Goal: Check status: Check status

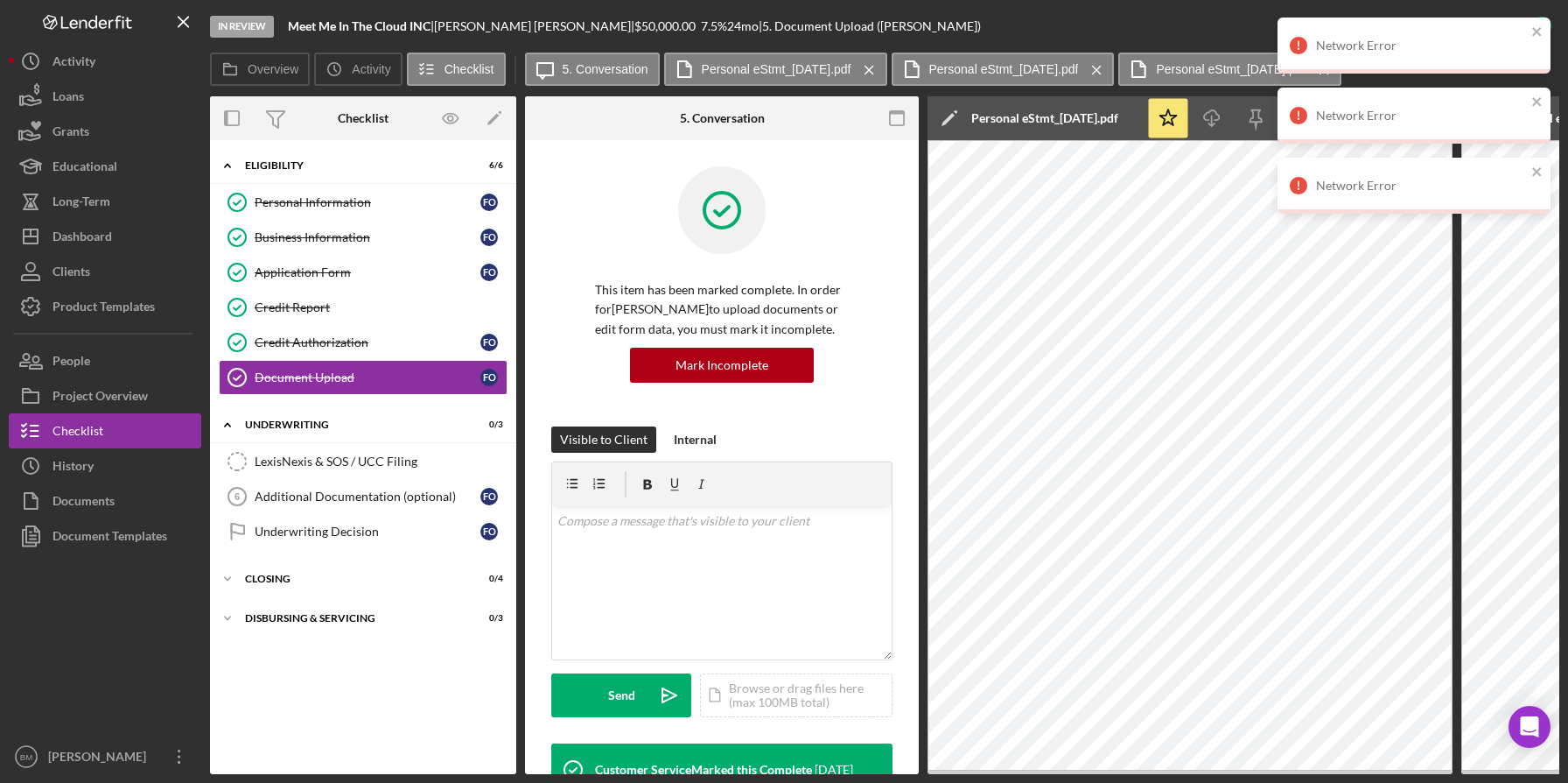
scroll to position [837, 0]
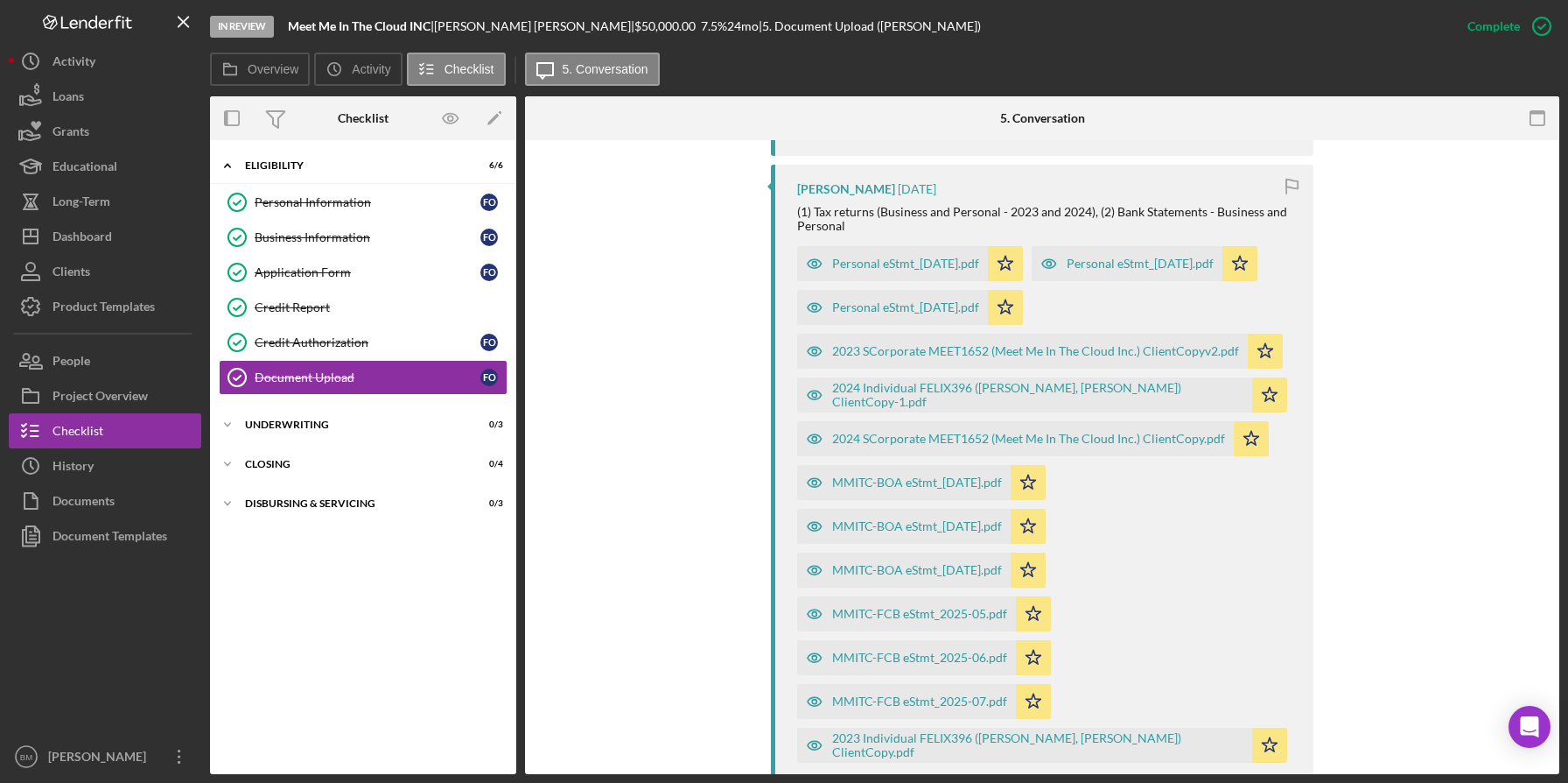
scroll to position [937, 0]
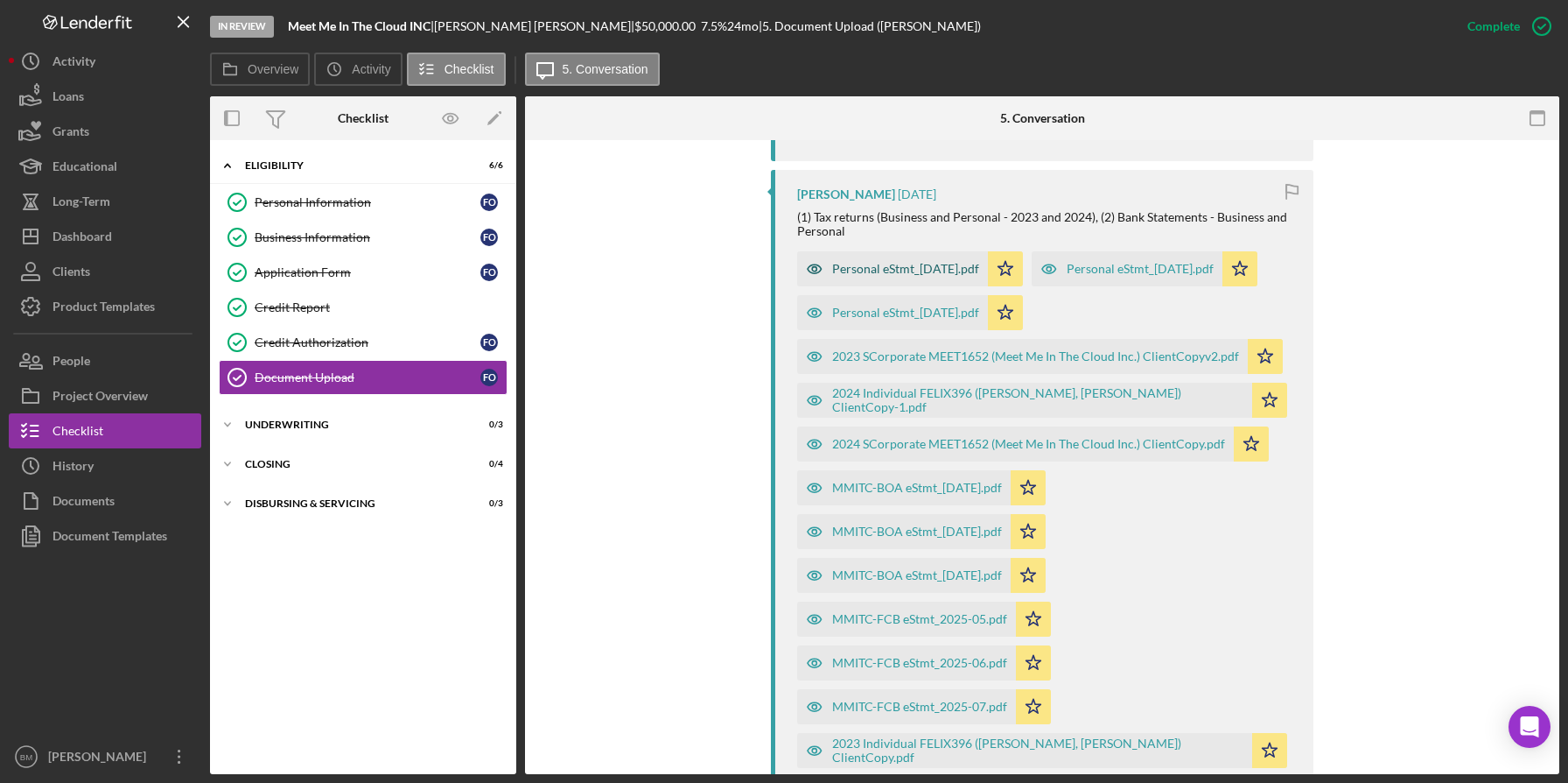
click at [950, 267] on div "Personal eStmt_[DATE].pdf" at bounding box center [906, 269] width 147 height 14
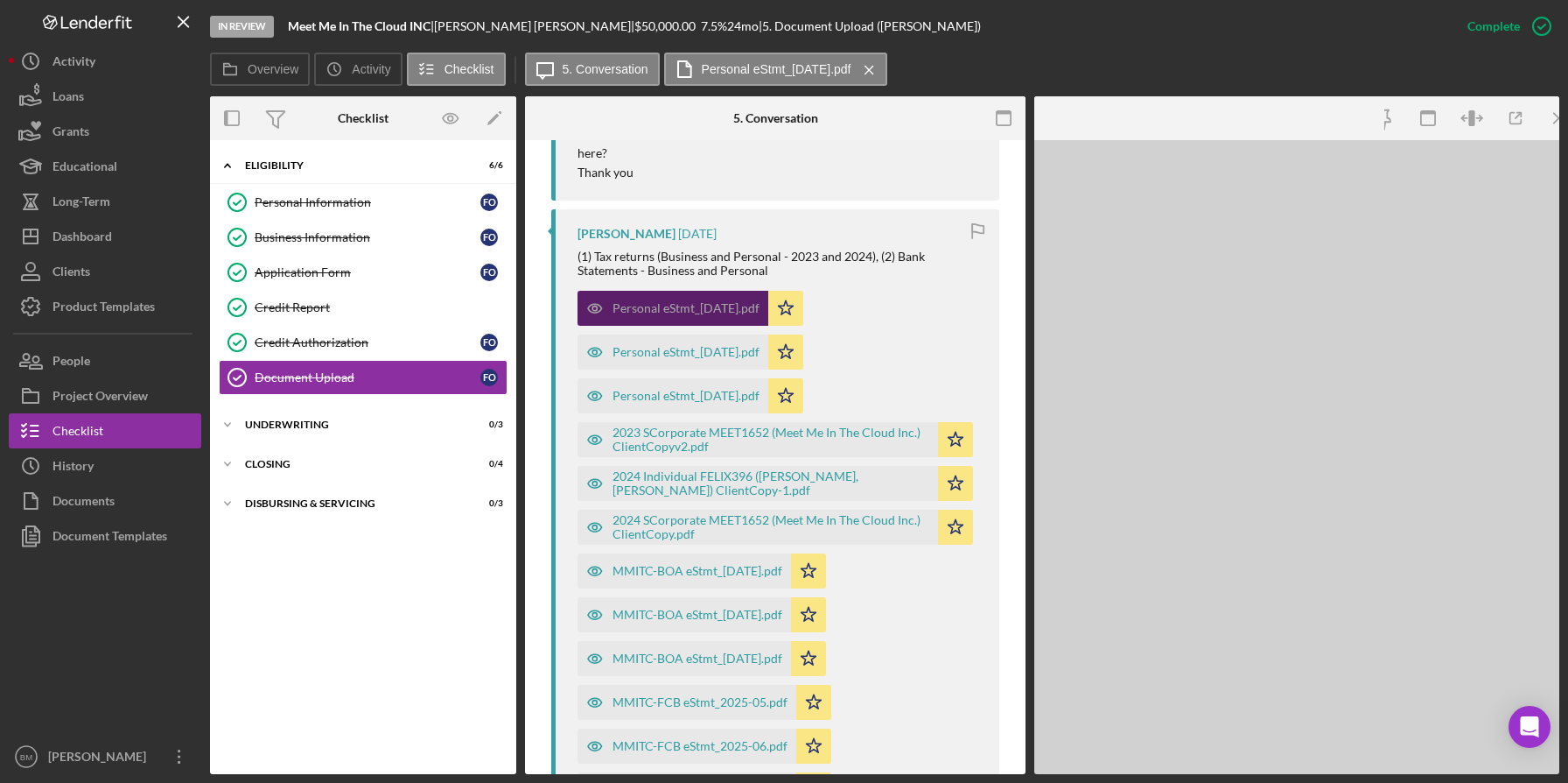
scroll to position [976, 0]
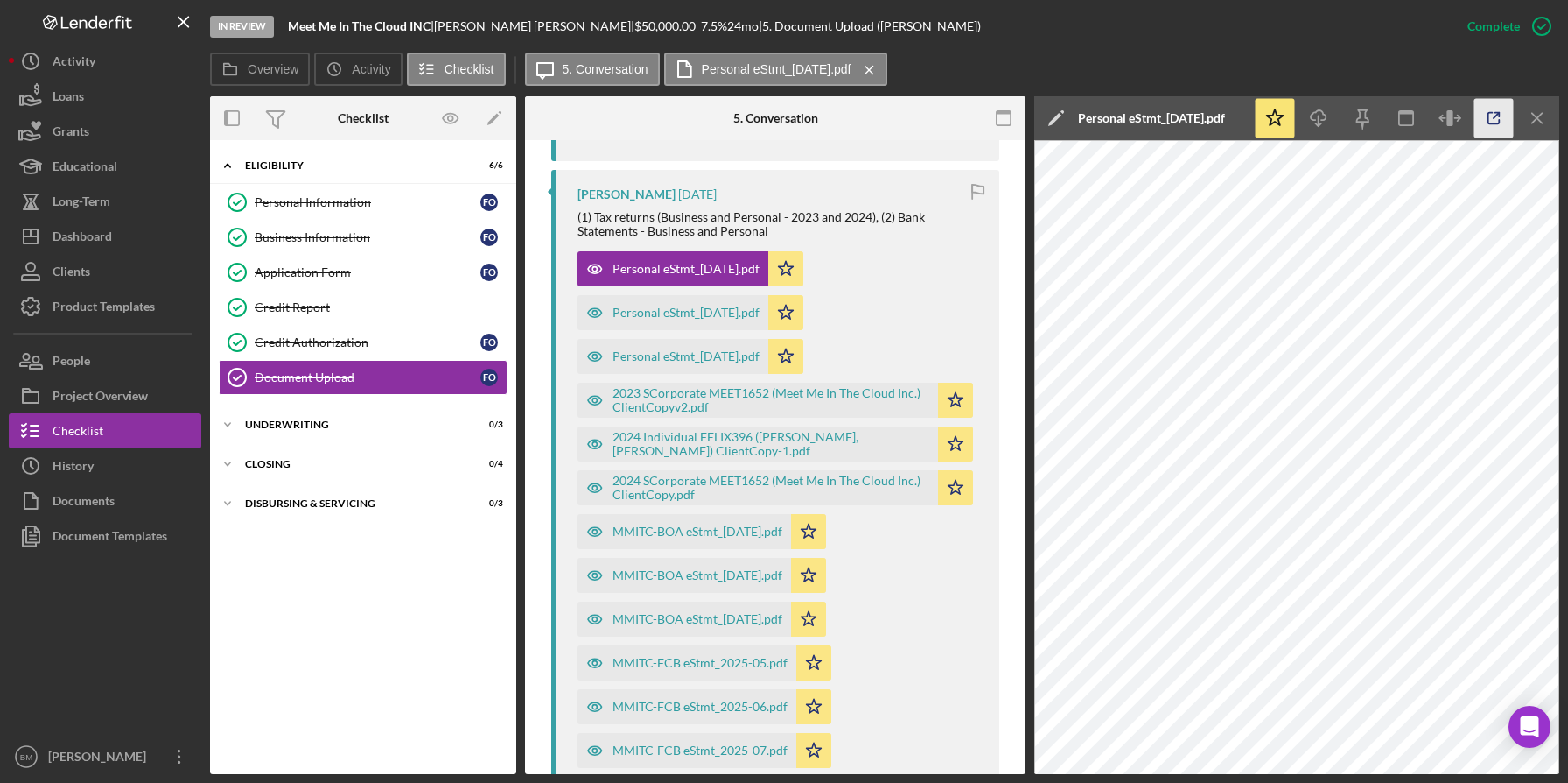
click at [1486, 115] on icon "button" at bounding box center [1494, 119] width 39 height 39
click at [1556, 103] on icon "Icon/Menu Close" at bounding box center [1538, 119] width 39 height 39
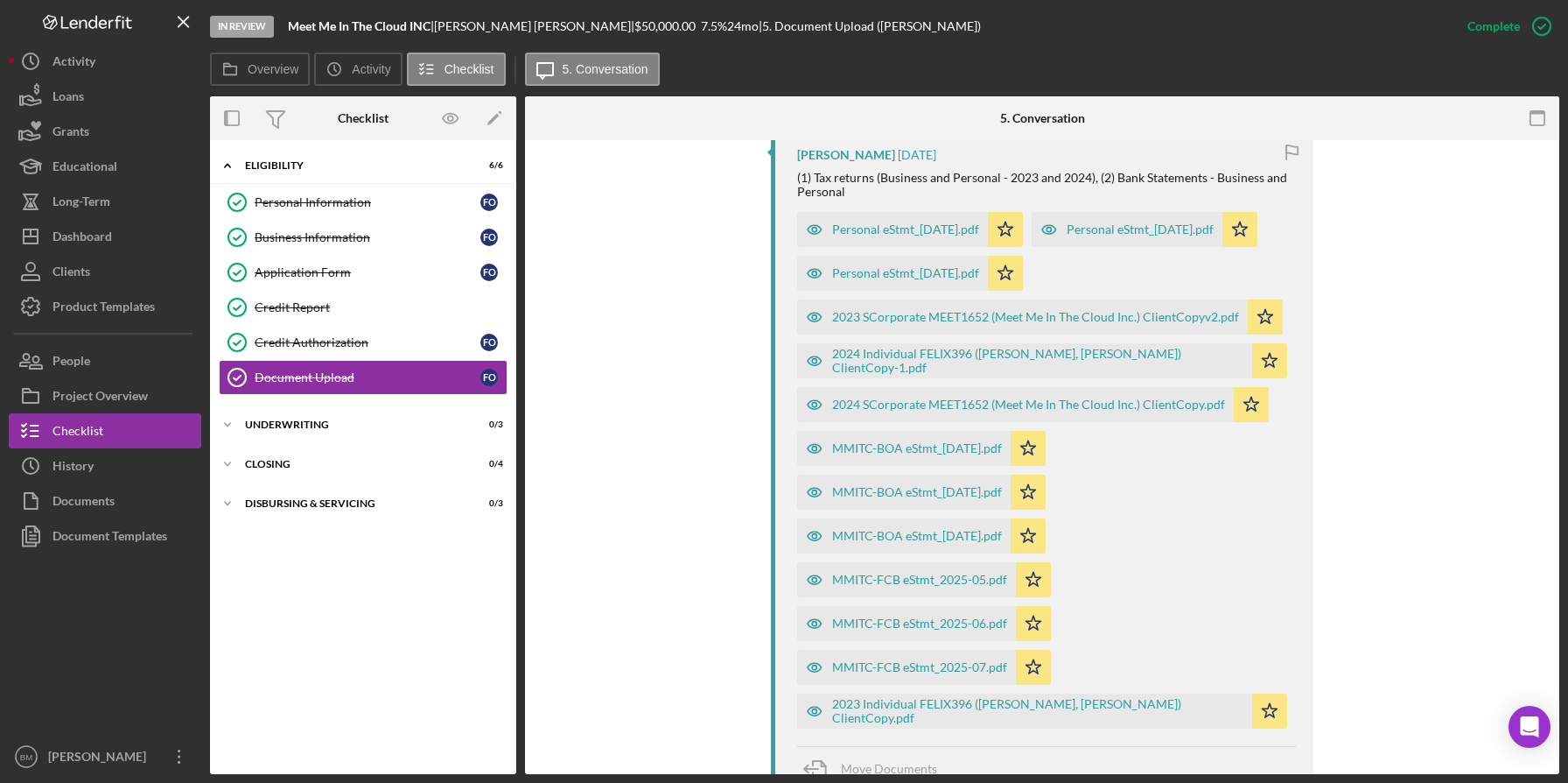
scroll to position [937, 0]
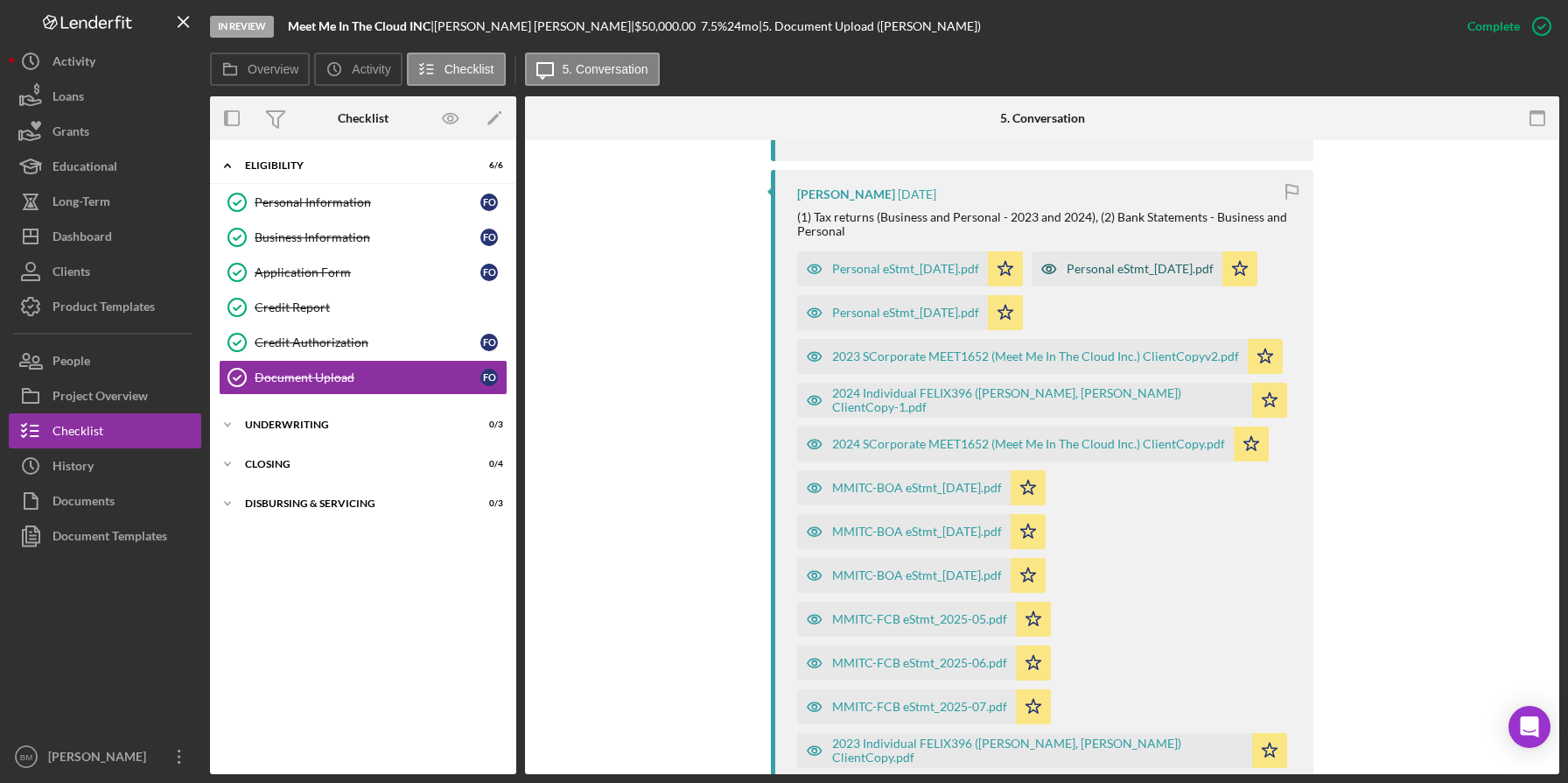
click at [1067, 275] on div "Personal eStmt_[DATE].pdf" at bounding box center [1140, 269] width 147 height 14
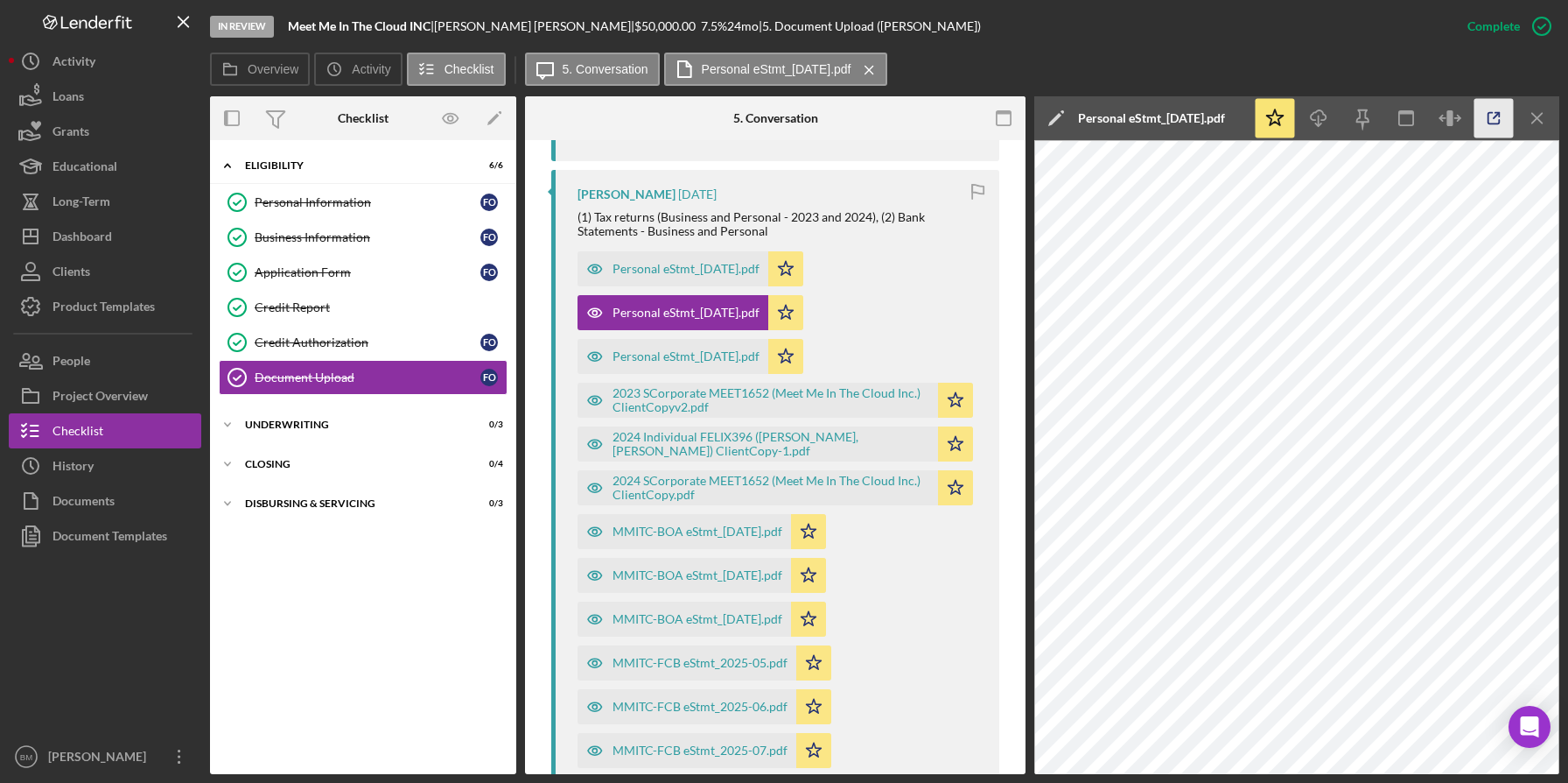
click at [1496, 110] on icon "button" at bounding box center [1494, 119] width 39 height 39
click at [1542, 110] on icon "Icon/Menu Close" at bounding box center [1538, 119] width 39 height 39
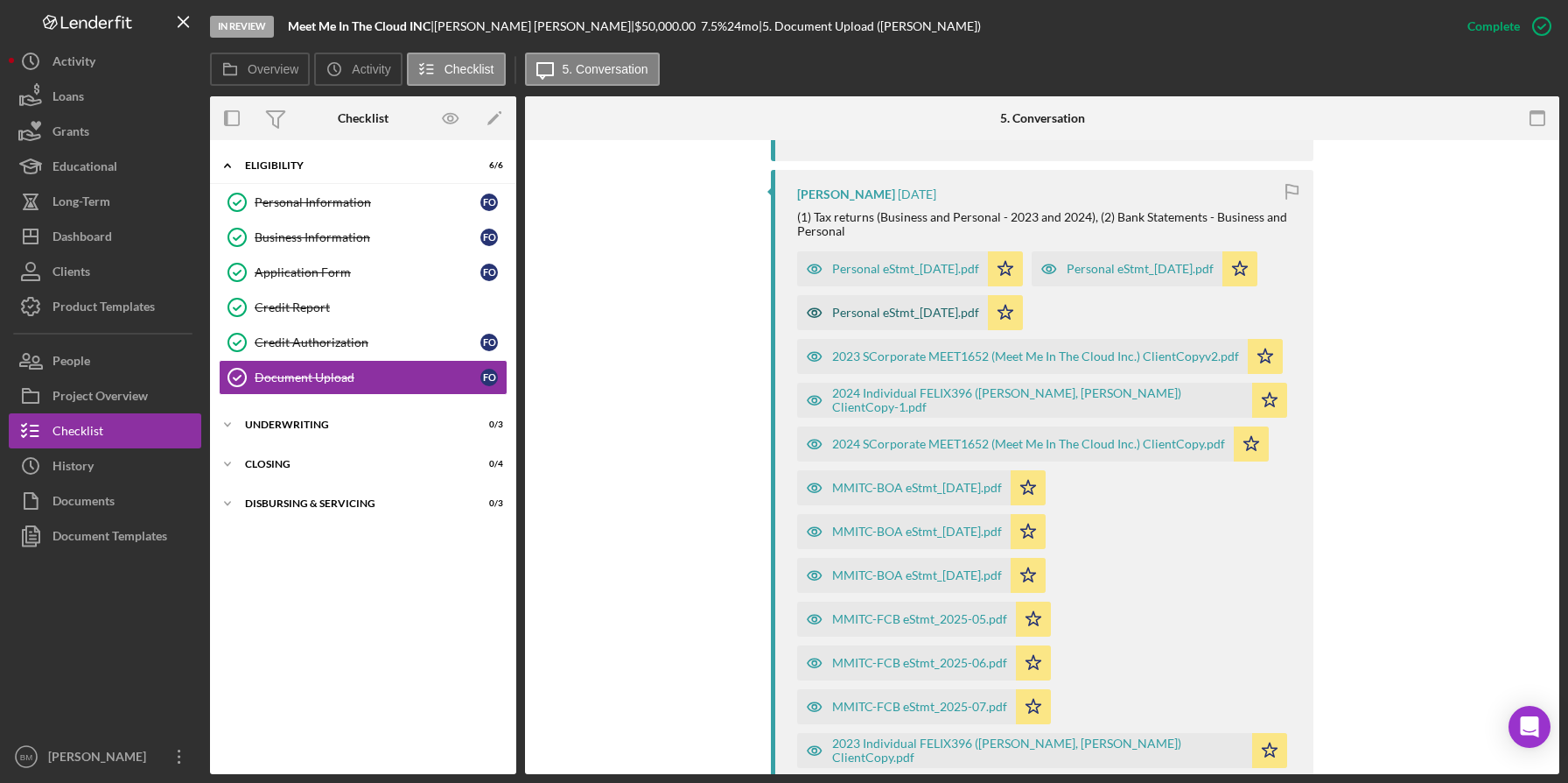
click at [941, 330] on div "Personal eStmt_[DATE].pdf" at bounding box center [892, 313] width 190 height 35
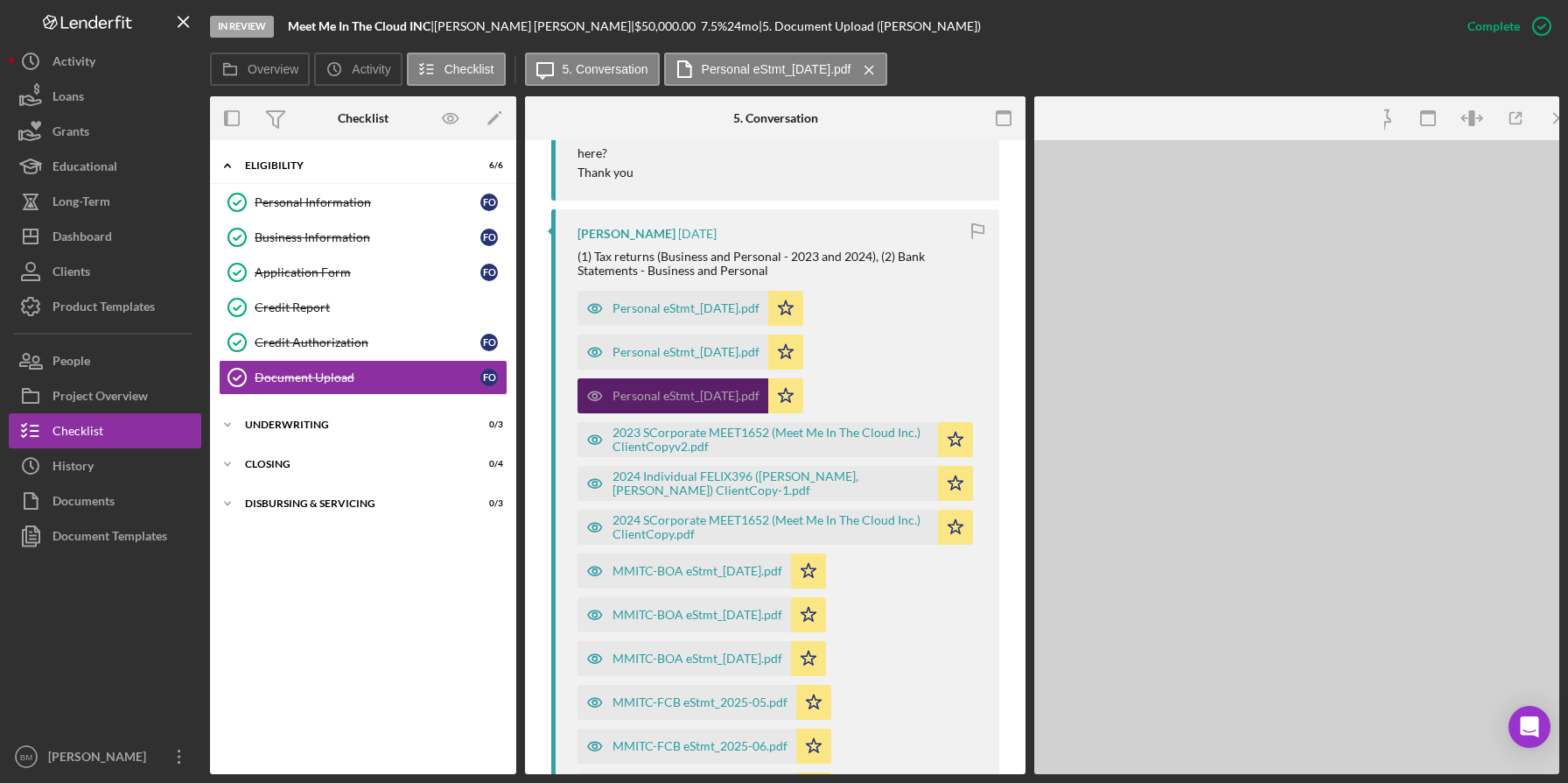
scroll to position [976, 0]
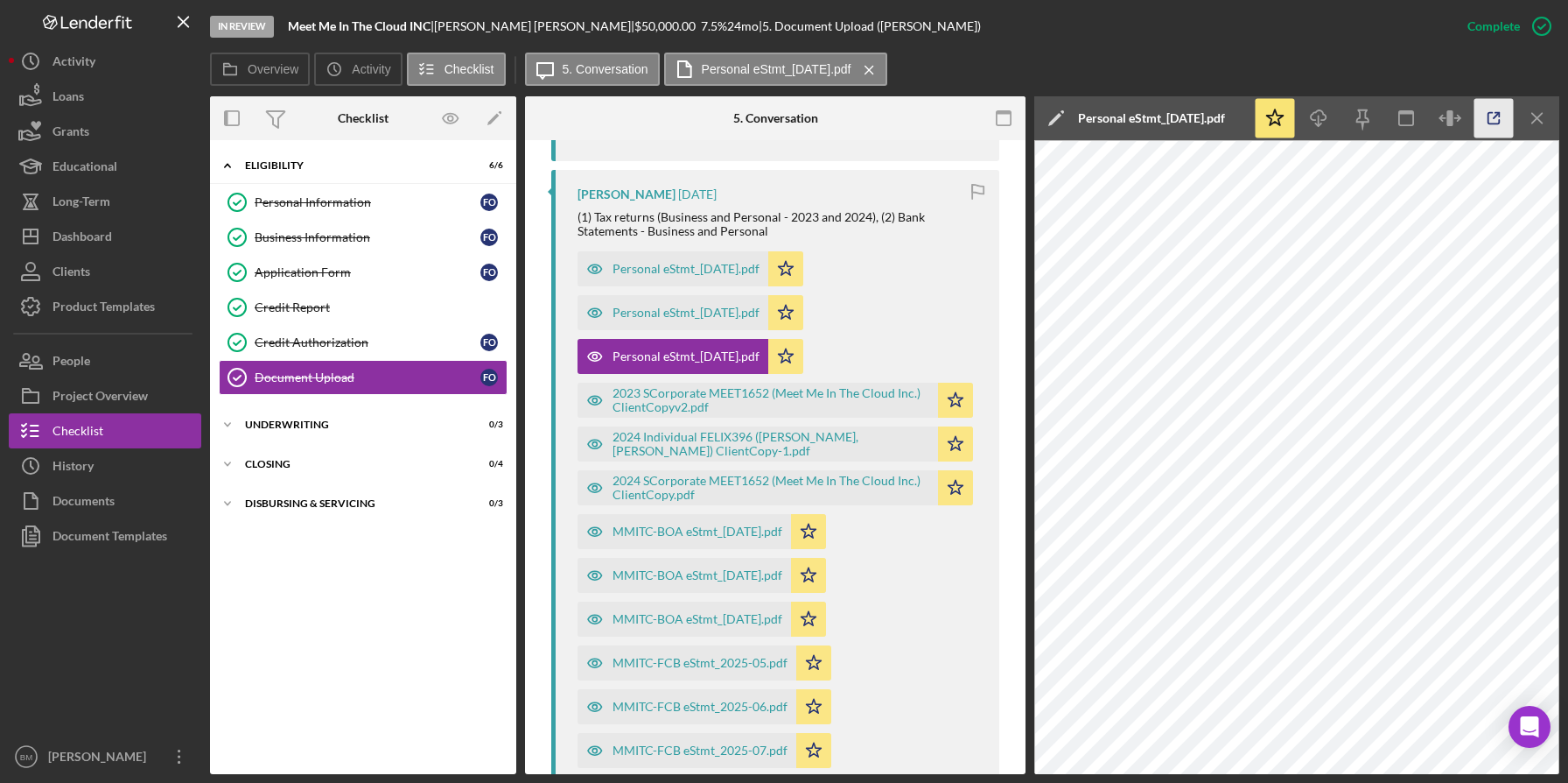
click at [1501, 120] on icon "button" at bounding box center [1494, 119] width 39 height 39
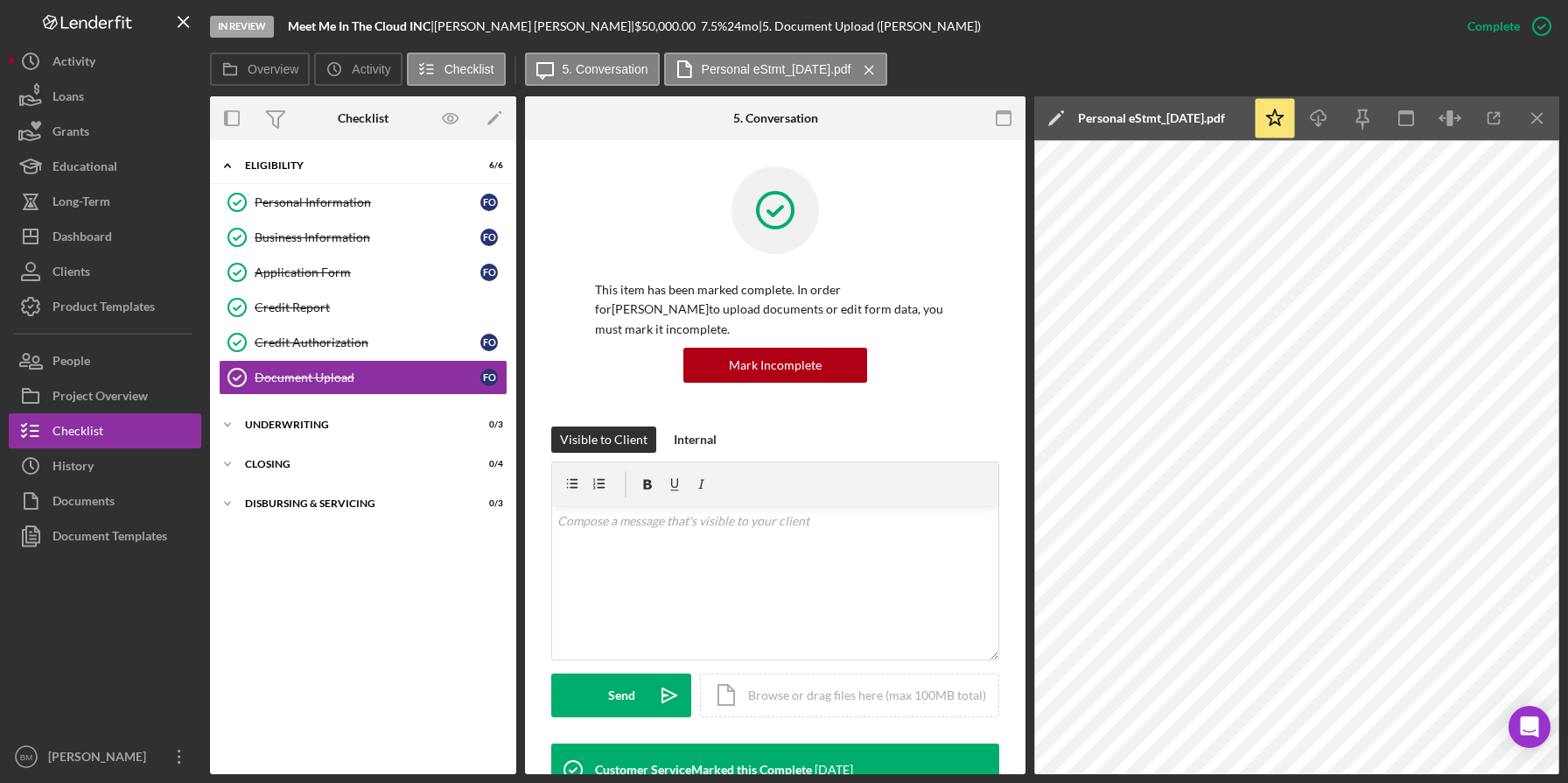
scroll to position [976, 0]
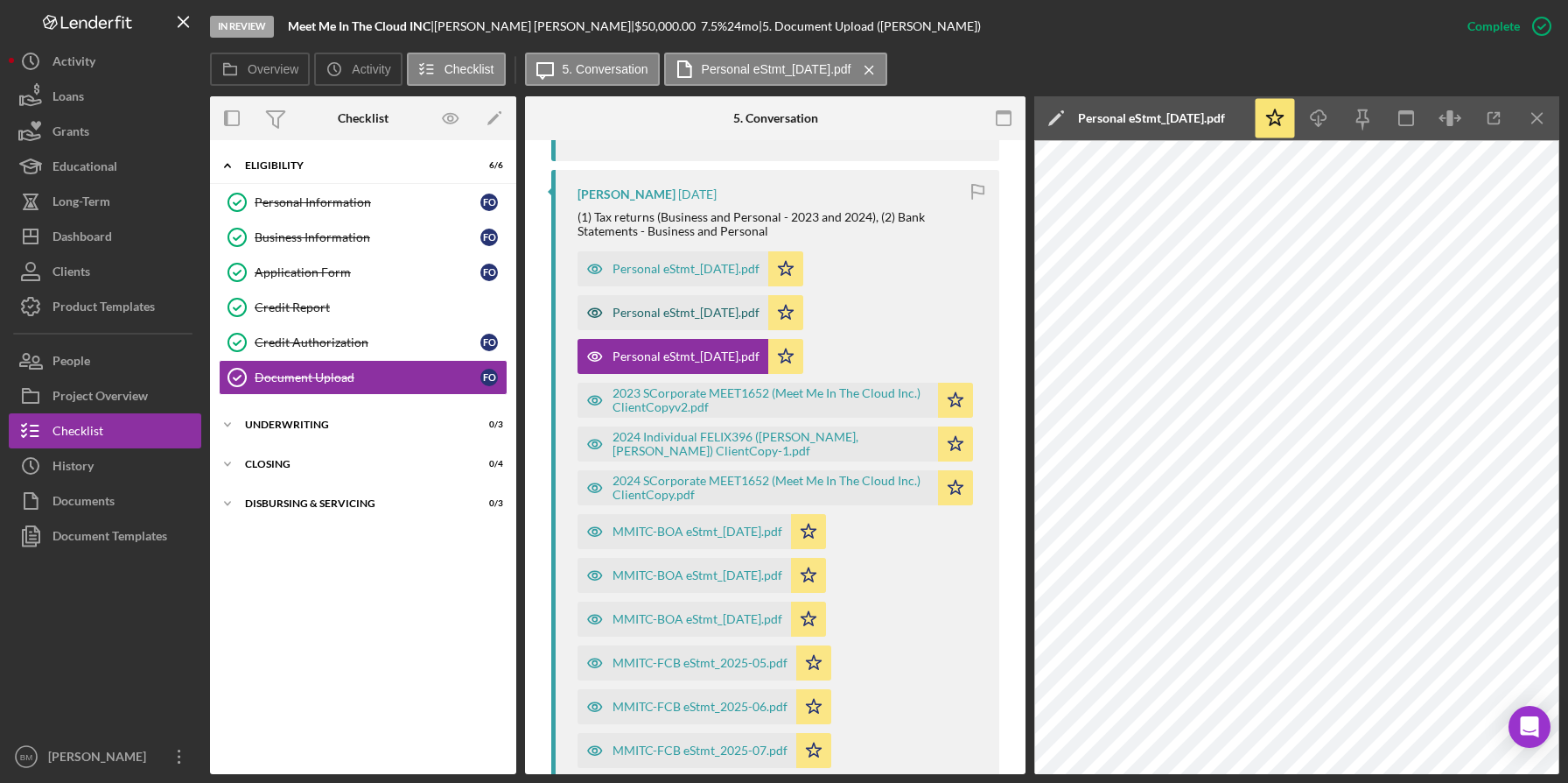
click at [747, 312] on div "Personal eStmt_[DATE].pdf" at bounding box center [686, 313] width 147 height 14
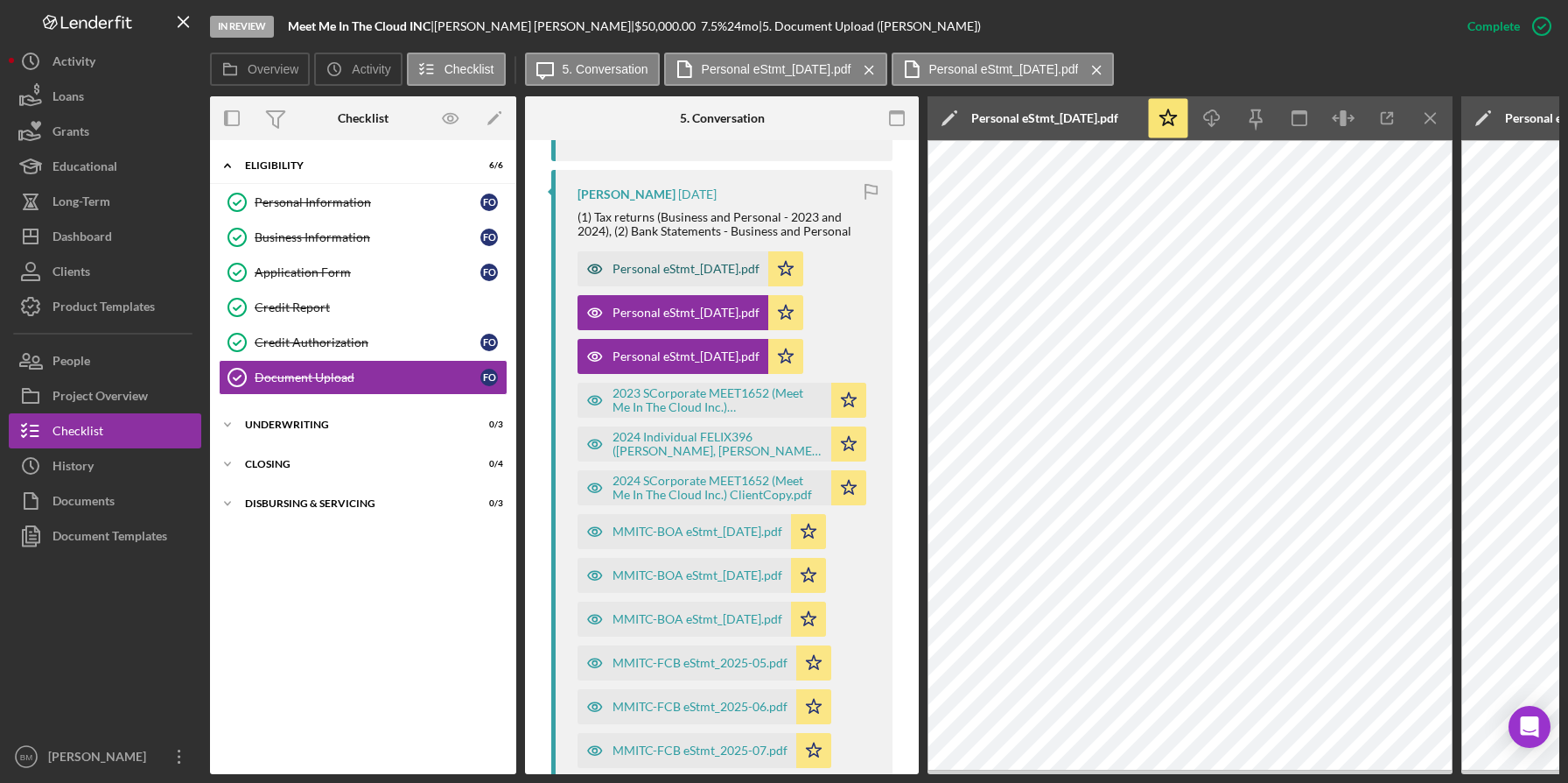
click at [737, 253] on div "Personal eStmt_[DATE].pdf" at bounding box center [672, 269] width 190 height 35
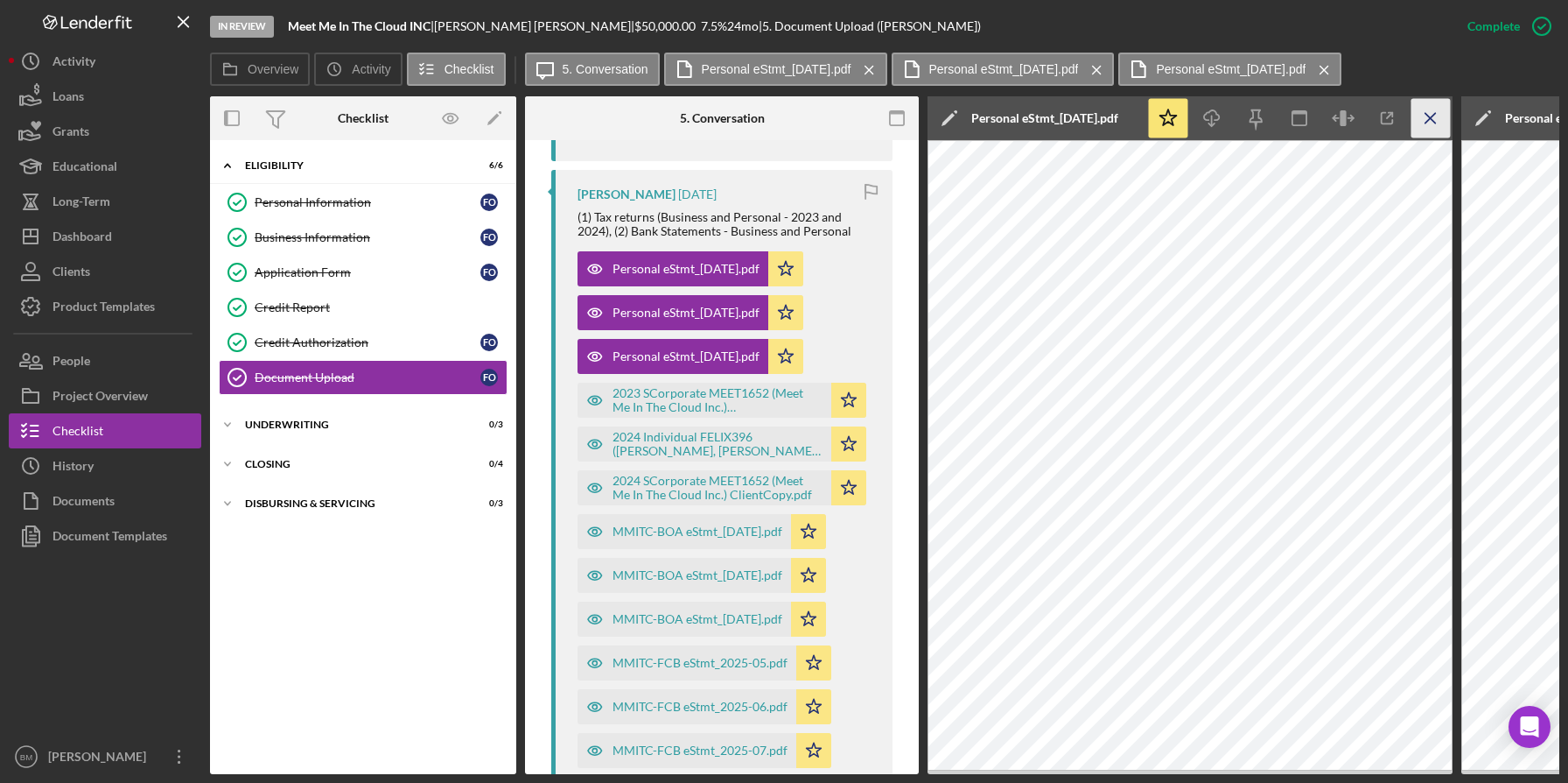
click at [1432, 125] on icon "Icon/Menu Close" at bounding box center [1431, 119] width 39 height 39
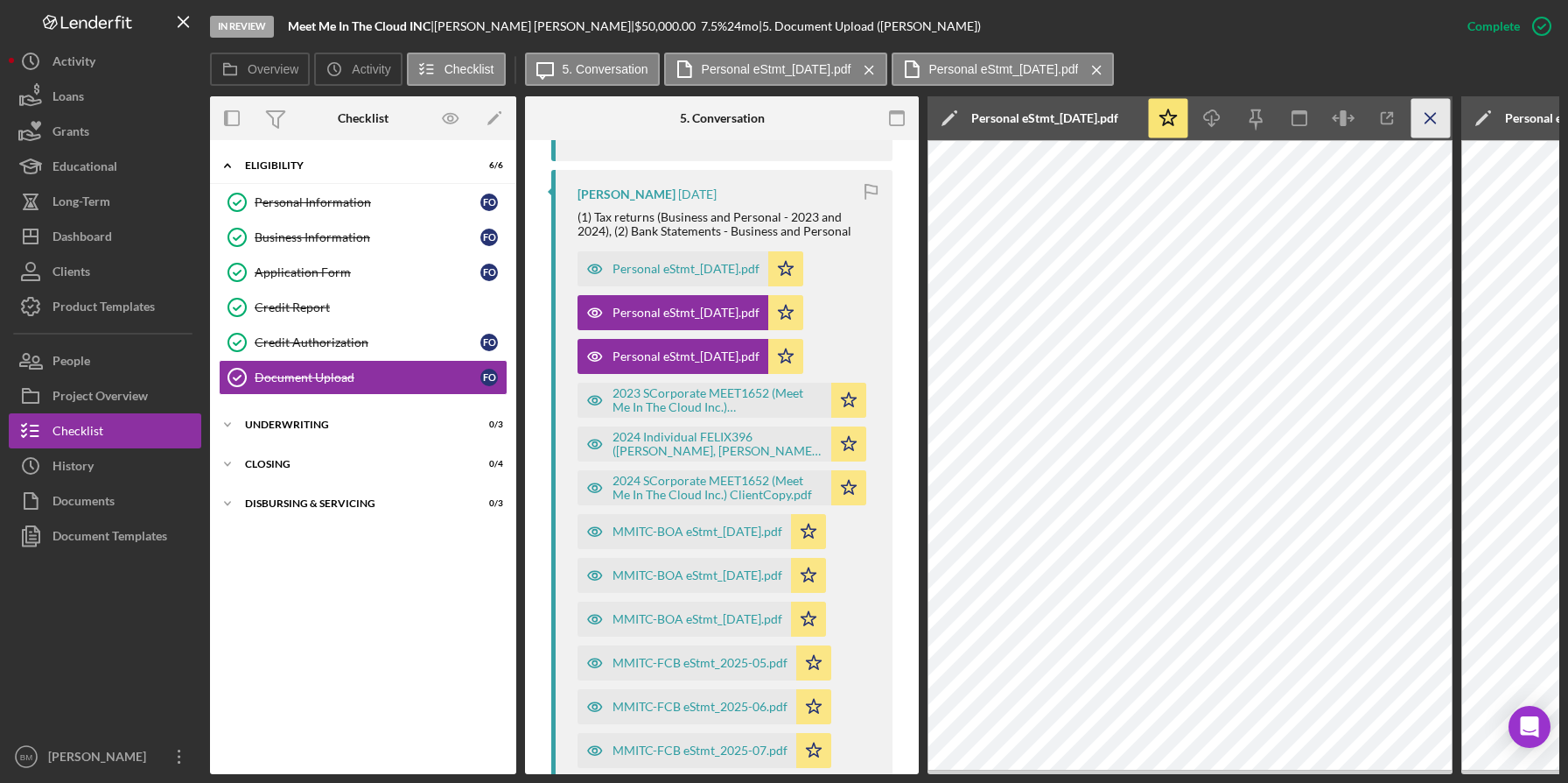
click at [1432, 126] on icon "Icon/Menu Close" at bounding box center [1431, 119] width 39 height 39
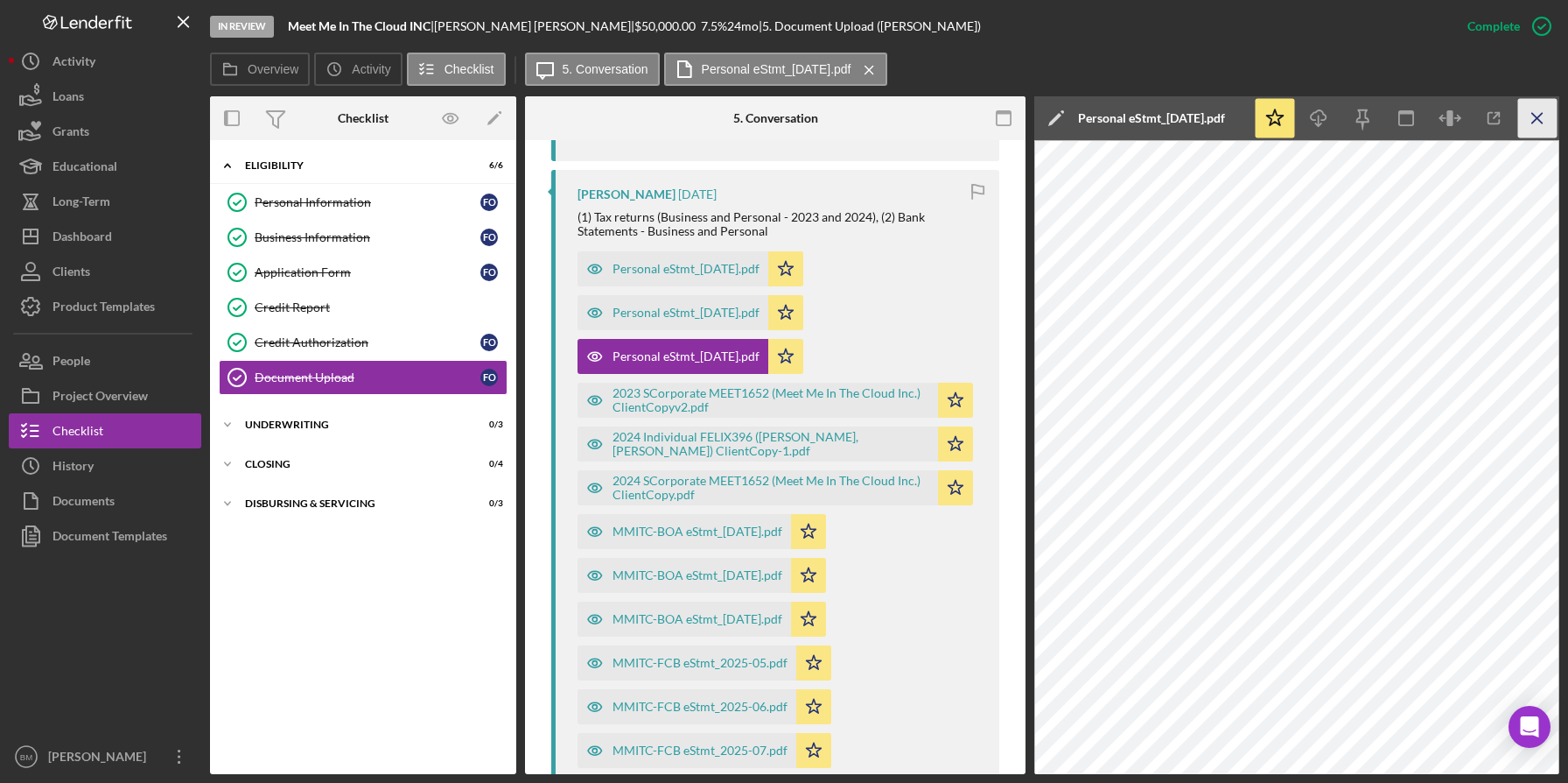
click at [1530, 126] on icon "Icon/Menu Close" at bounding box center [1538, 119] width 39 height 39
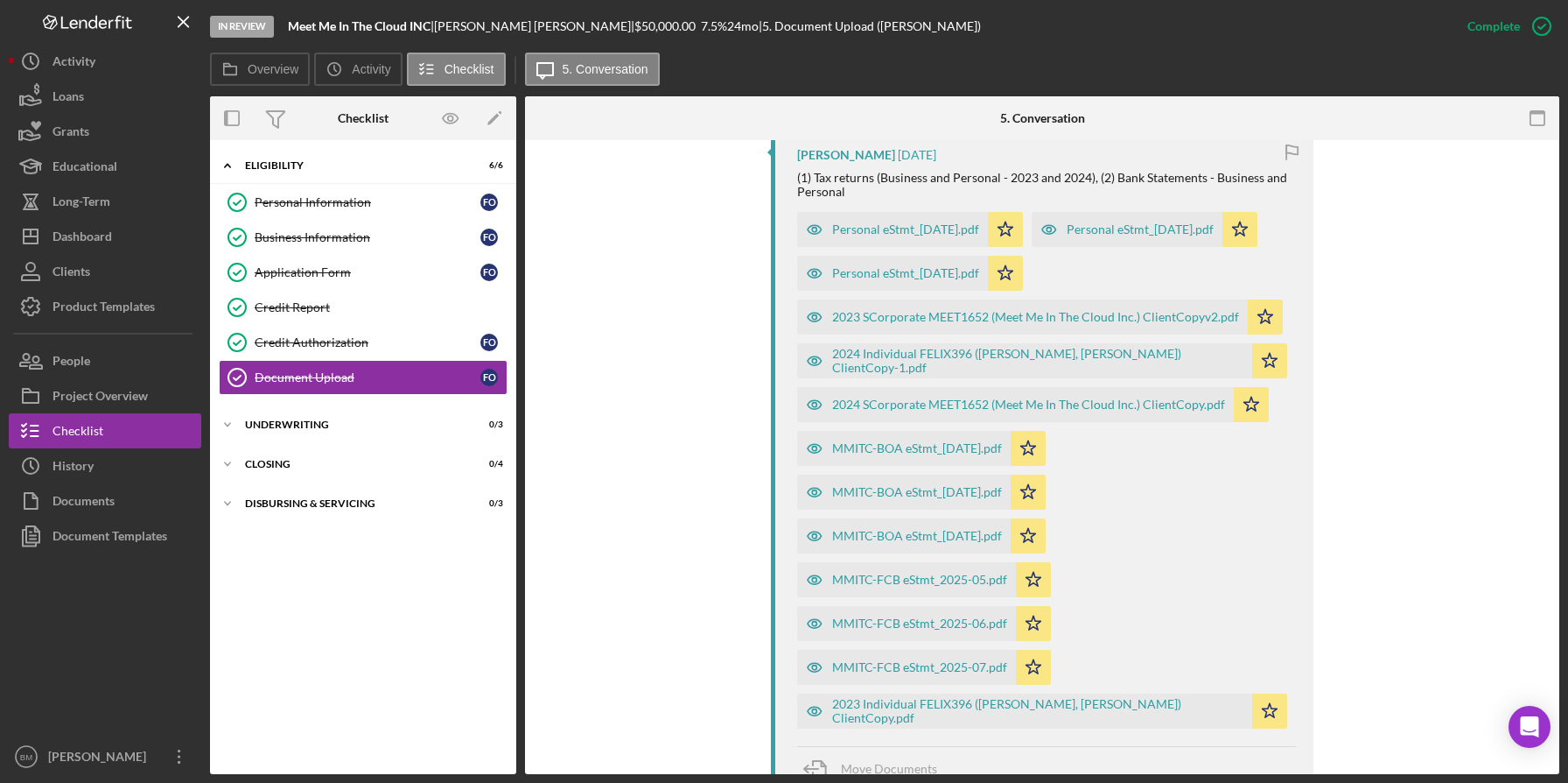
scroll to position [937, 0]
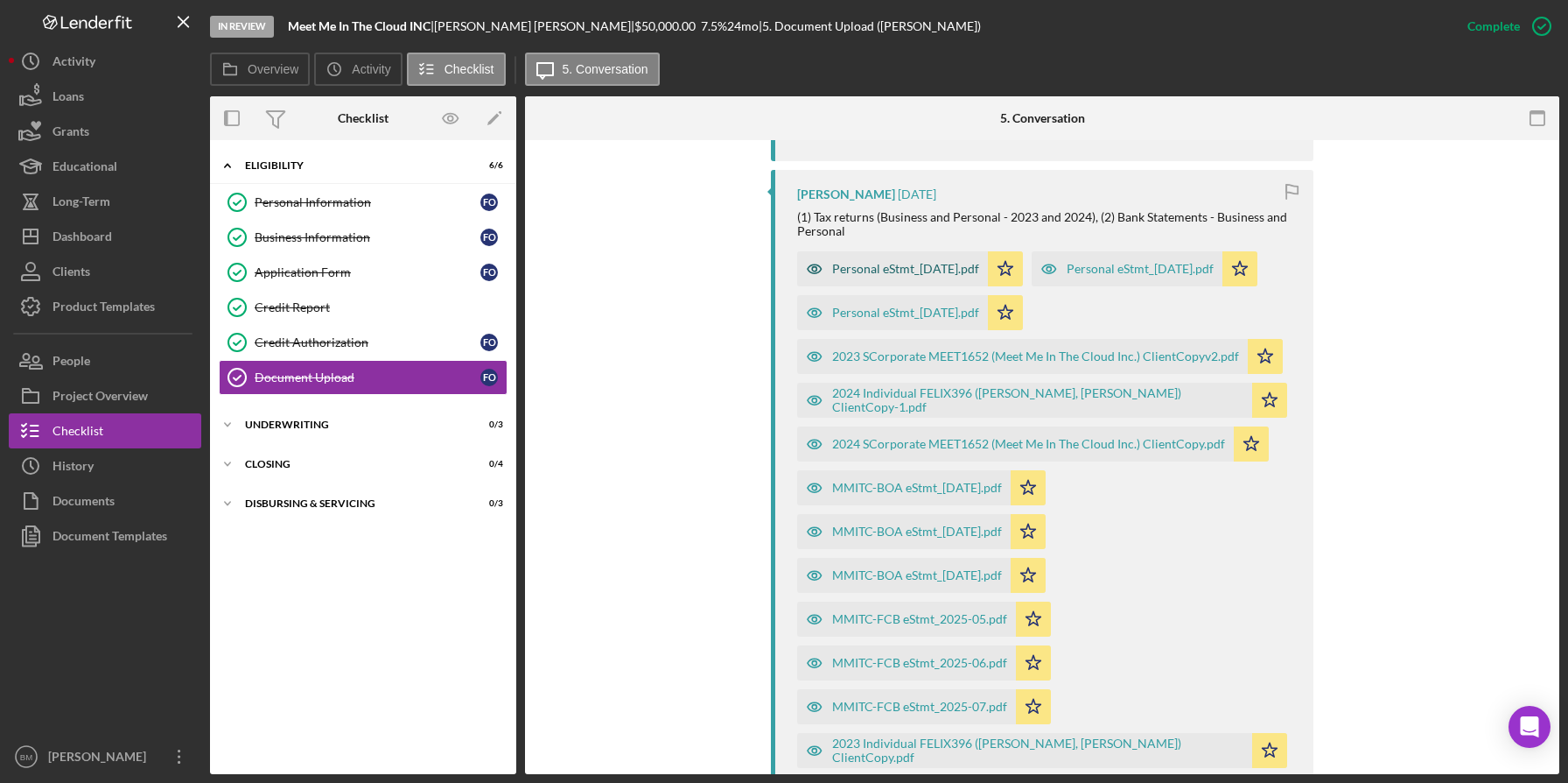
click at [923, 274] on div "Personal eStmt_[DATE].pdf" at bounding box center [906, 269] width 147 height 14
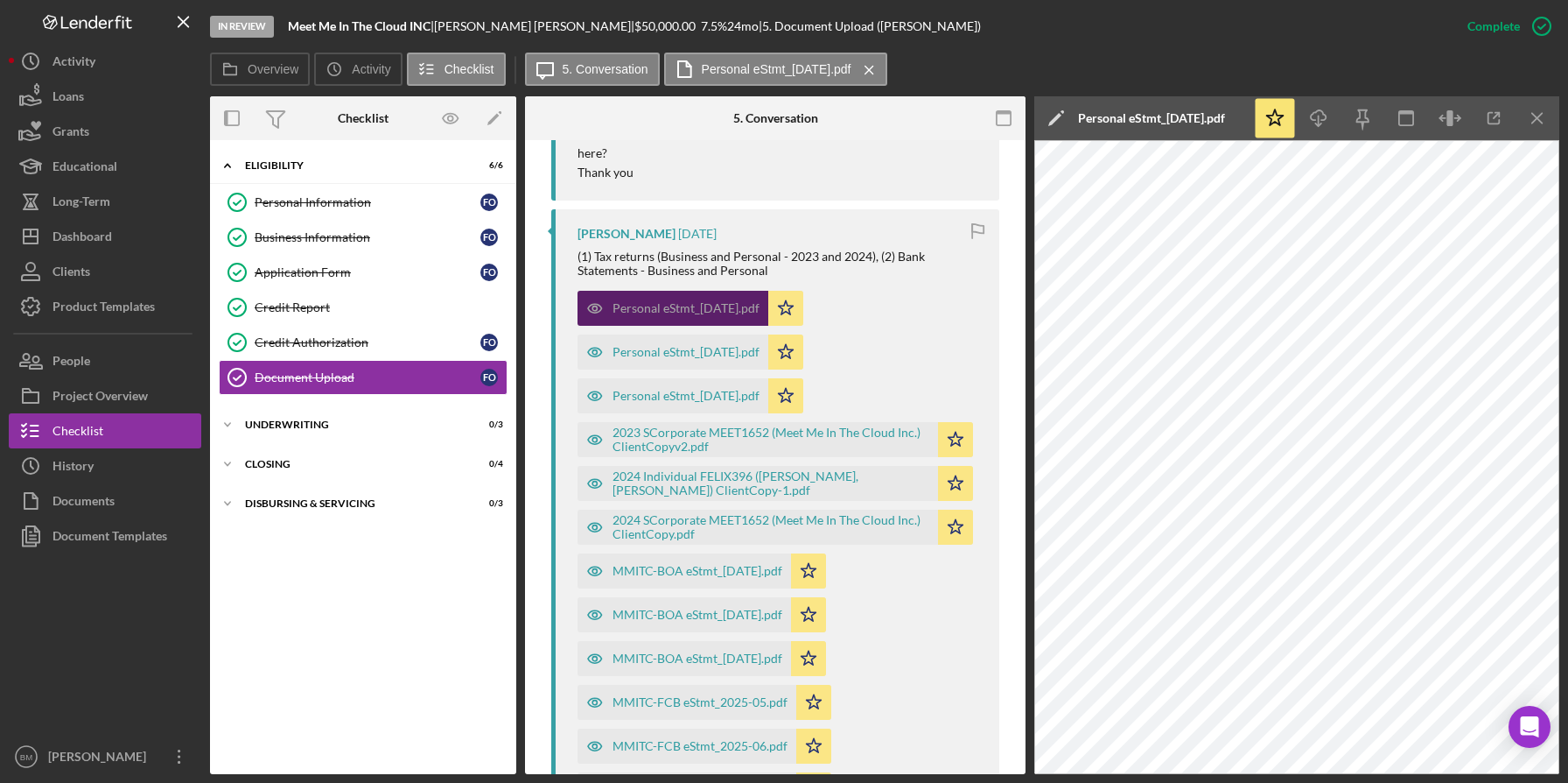
scroll to position [976, 0]
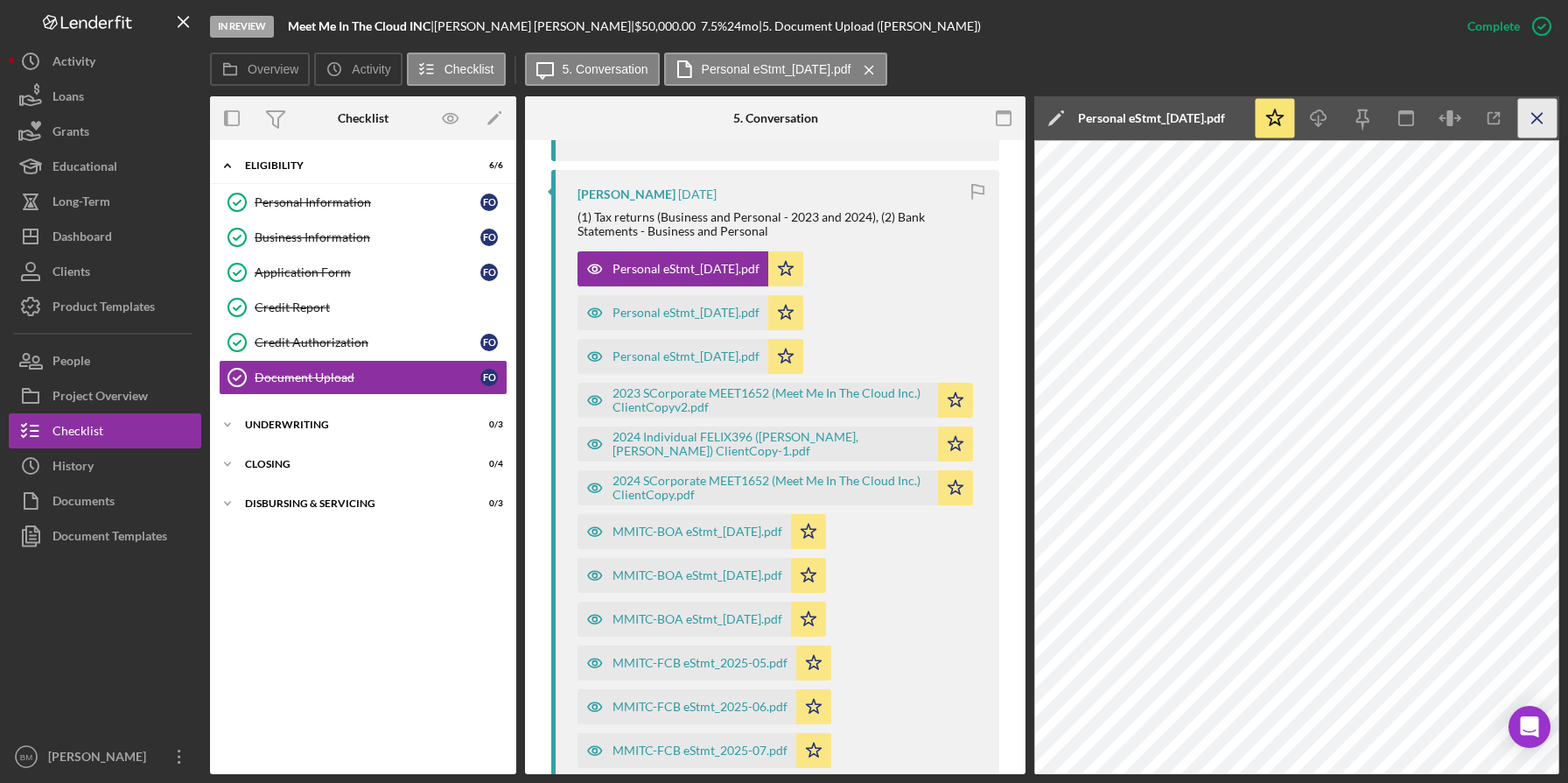
click at [1554, 117] on icon "Icon/Menu Close" at bounding box center [1538, 119] width 39 height 39
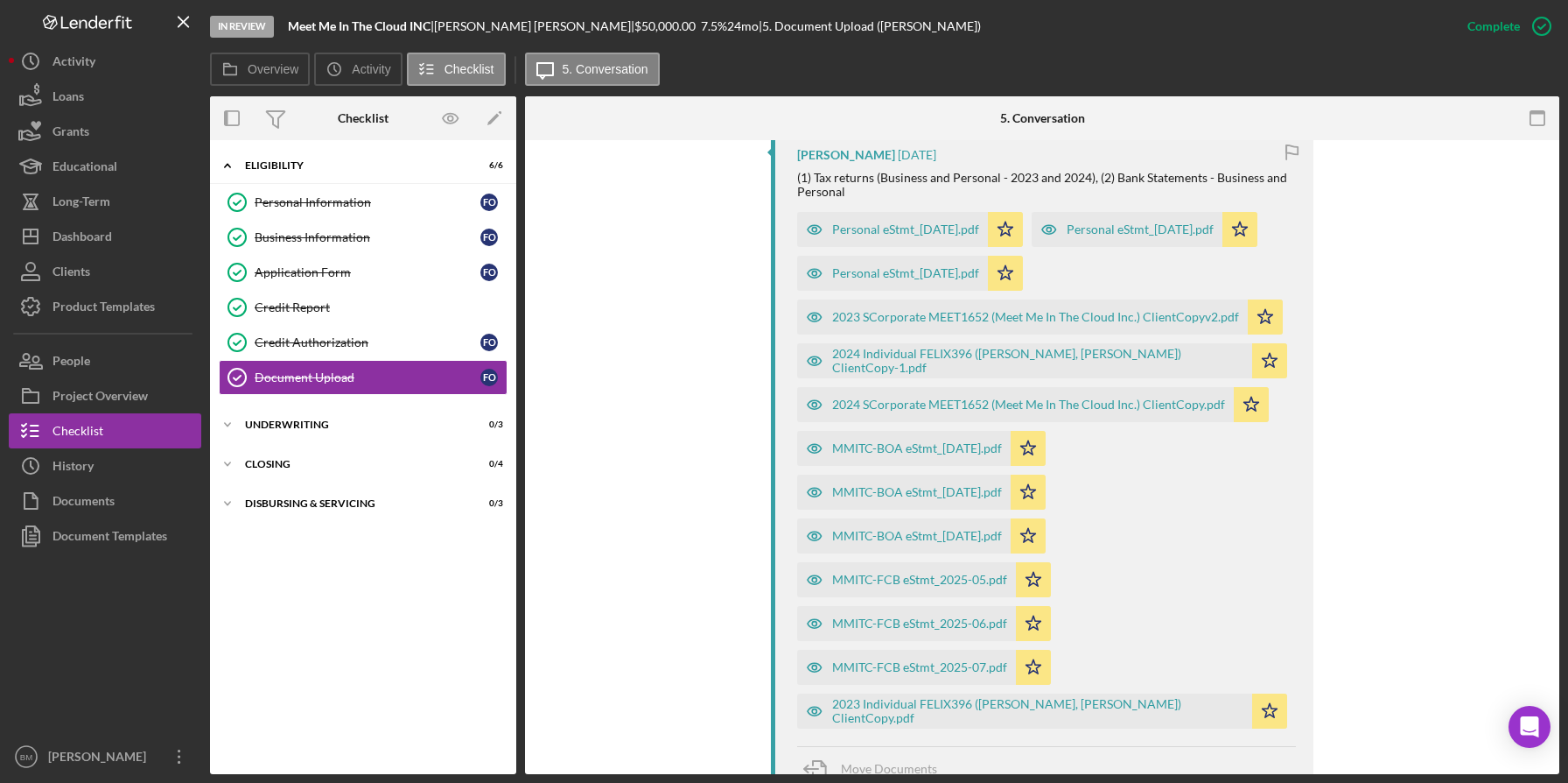
scroll to position [937, 0]
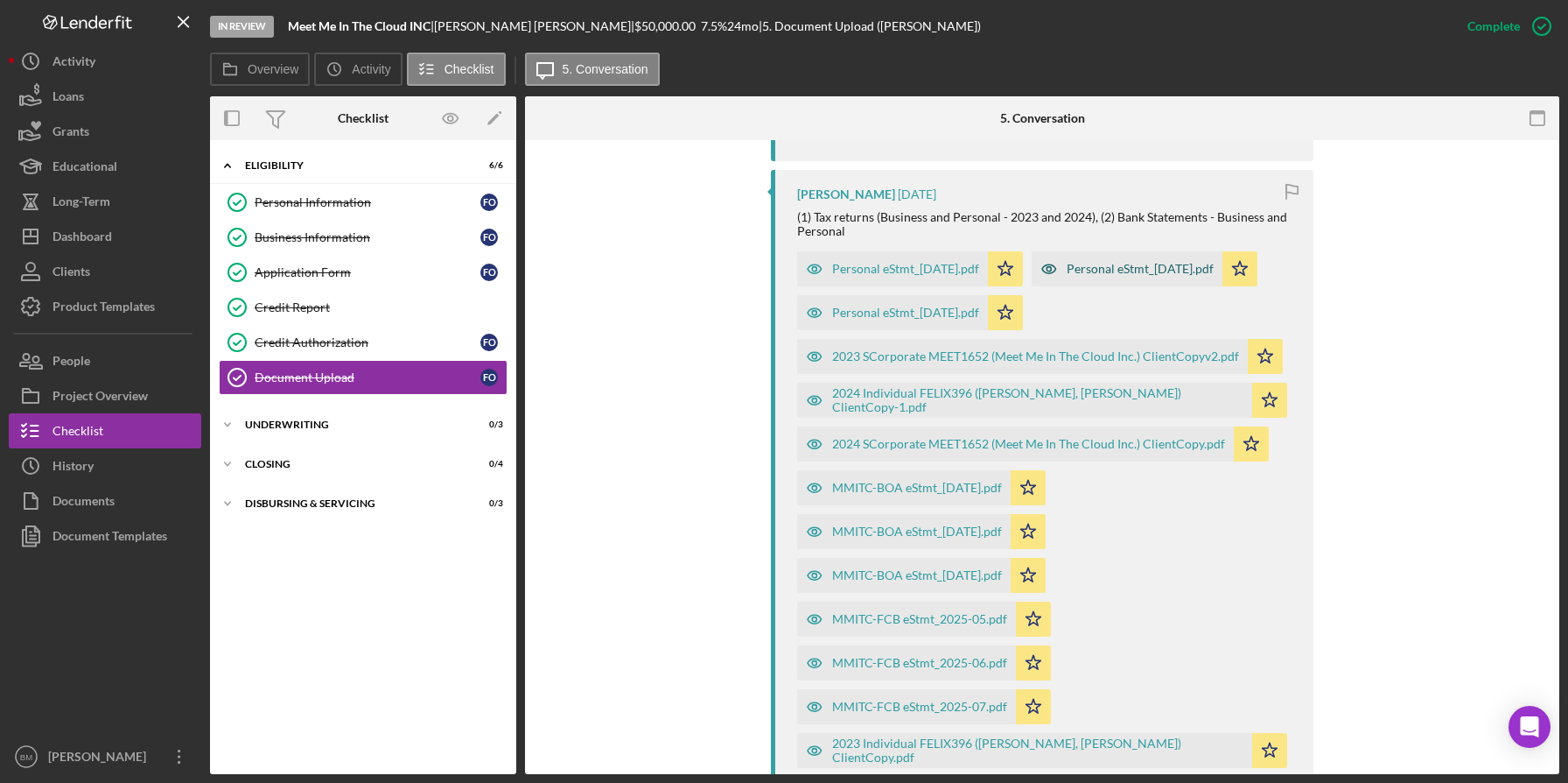
click at [1031, 286] on div "Personal eStmt_[DATE].pdf" at bounding box center [1126, 269] width 190 height 35
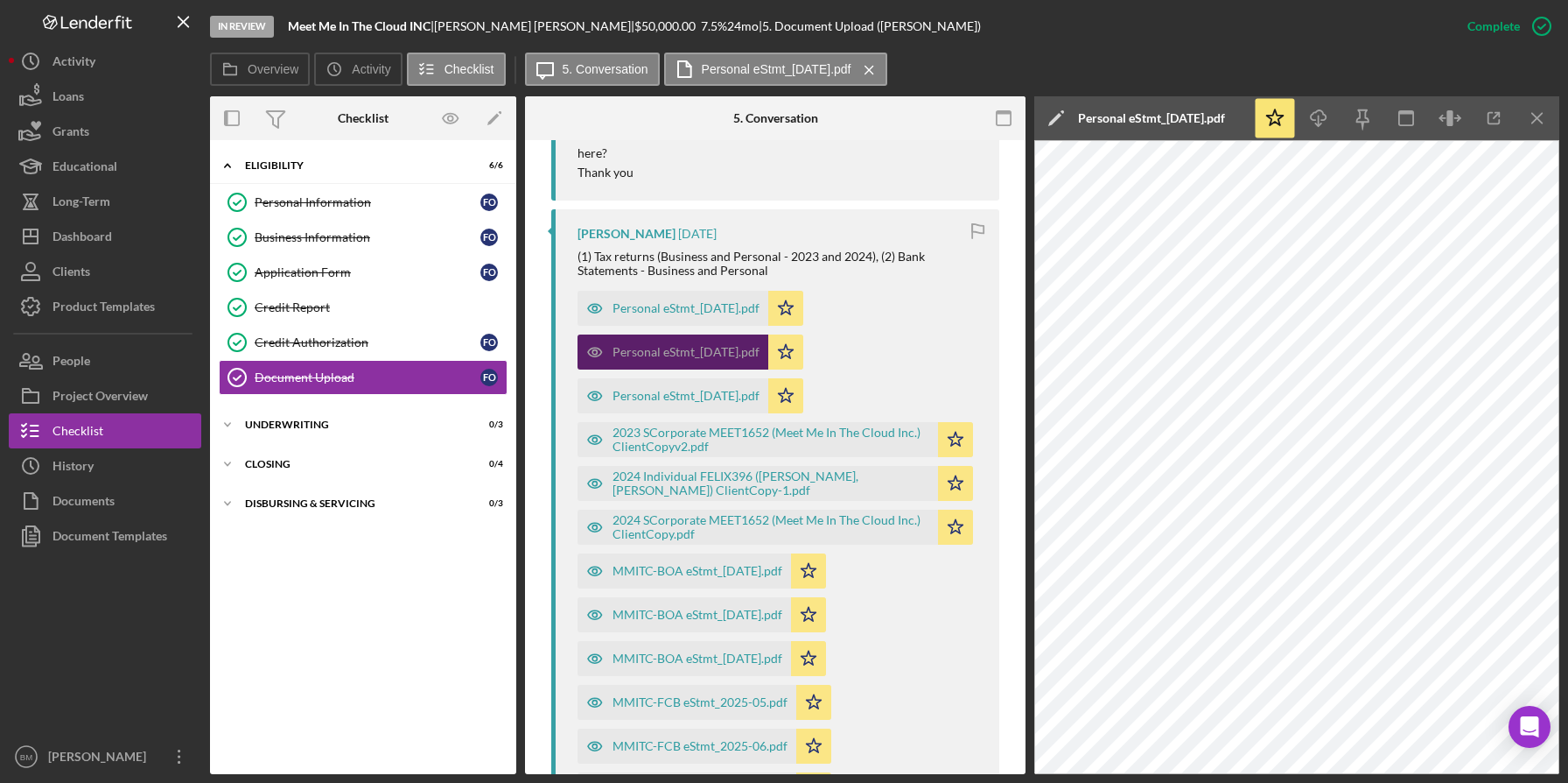
scroll to position [976, 0]
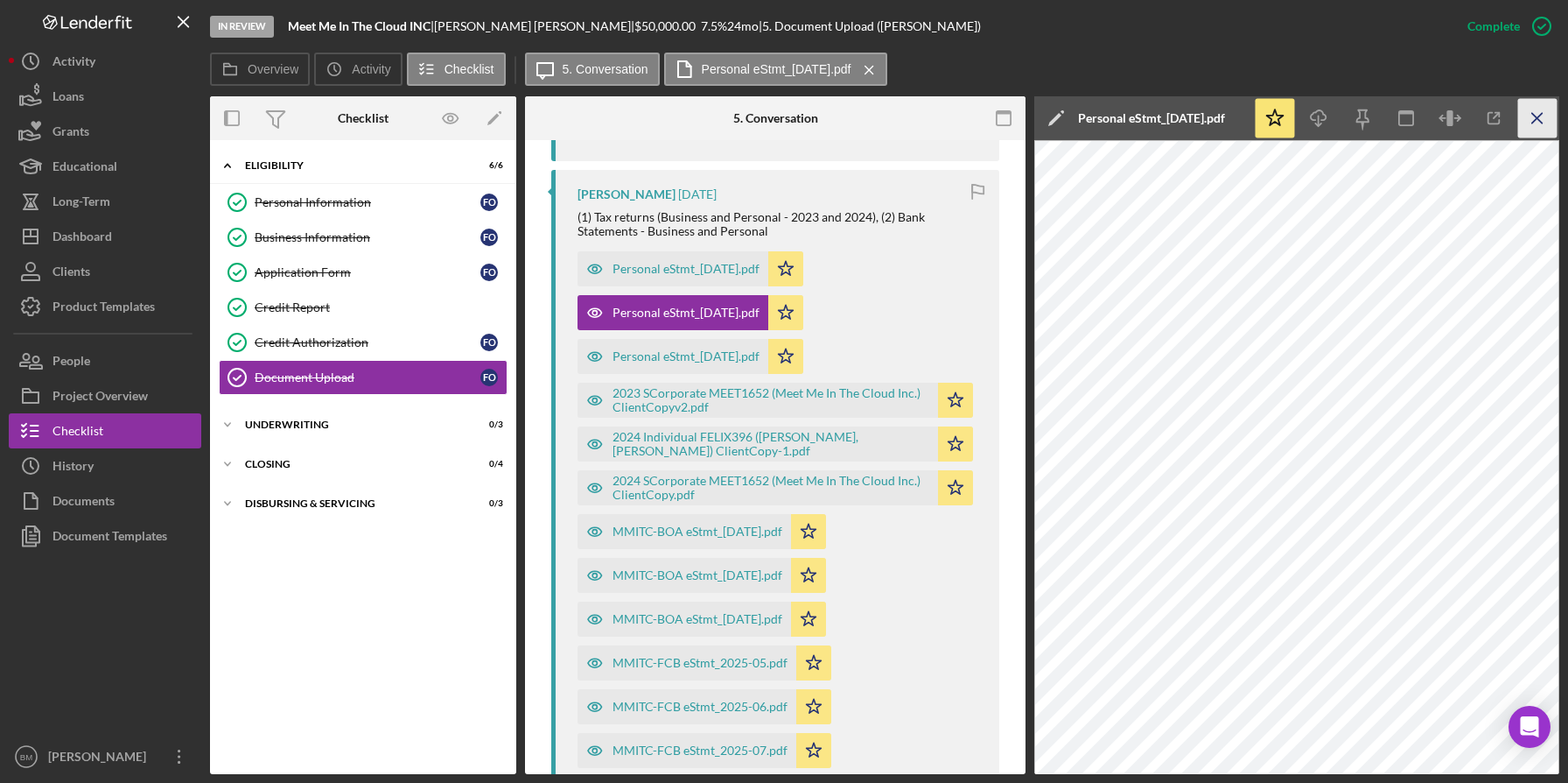
click at [1536, 136] on icon "Icon/Menu Close" at bounding box center [1538, 119] width 39 height 39
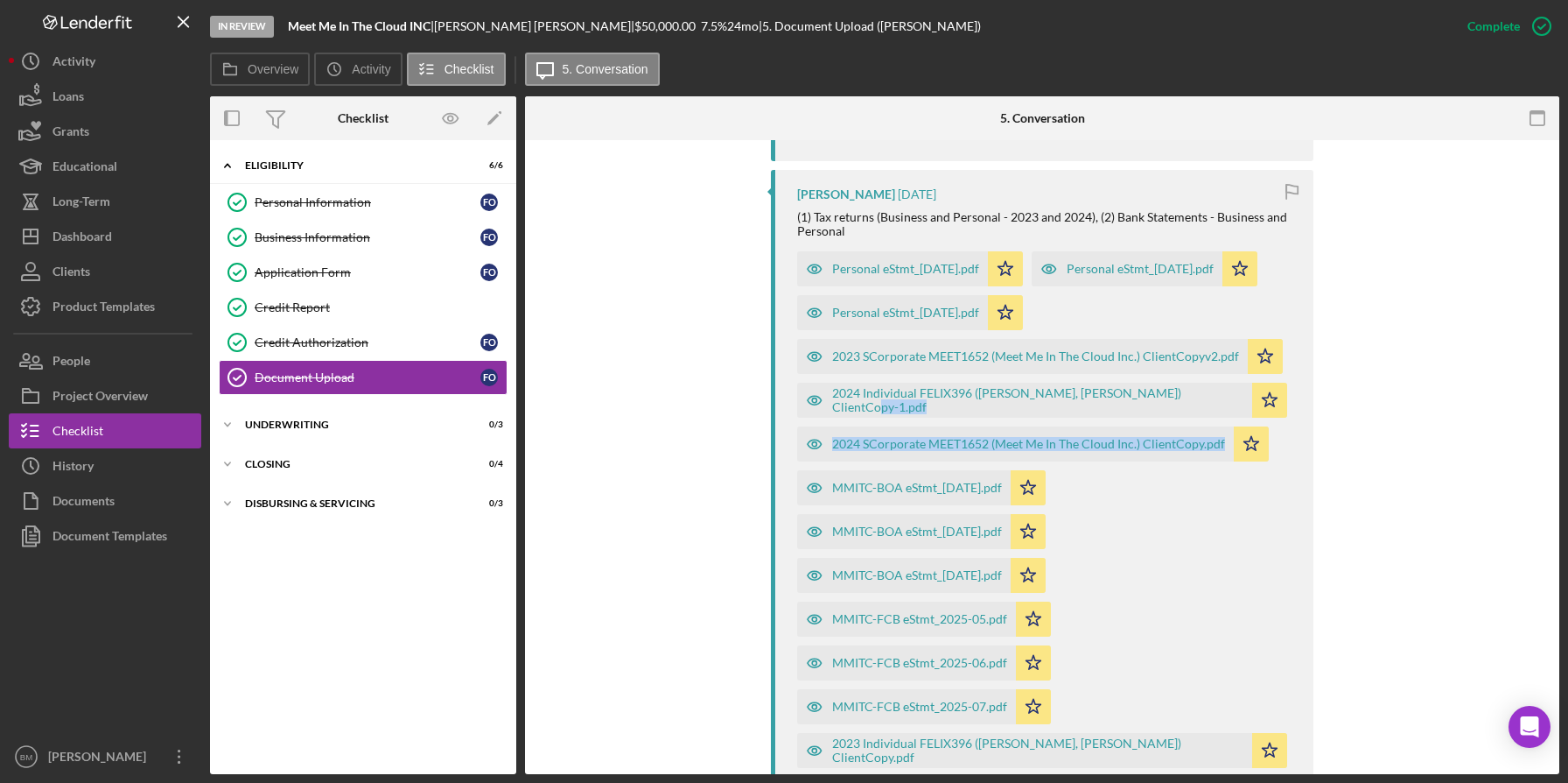
drag, startPoint x: 1250, startPoint y: 438, endPoint x: 1293, endPoint y: 457, distance: 47.0
click at [1293, 457] on div "Personal eStmt_[DATE].pdf Icon/Star Personal eStmt_[DATE].pdf Icon/Star Persona…" at bounding box center [1046, 505] width 498 height 525
click at [1165, 190] on div "[PERSON_NAME] [DATE]" at bounding box center [1046, 195] width 498 height 14
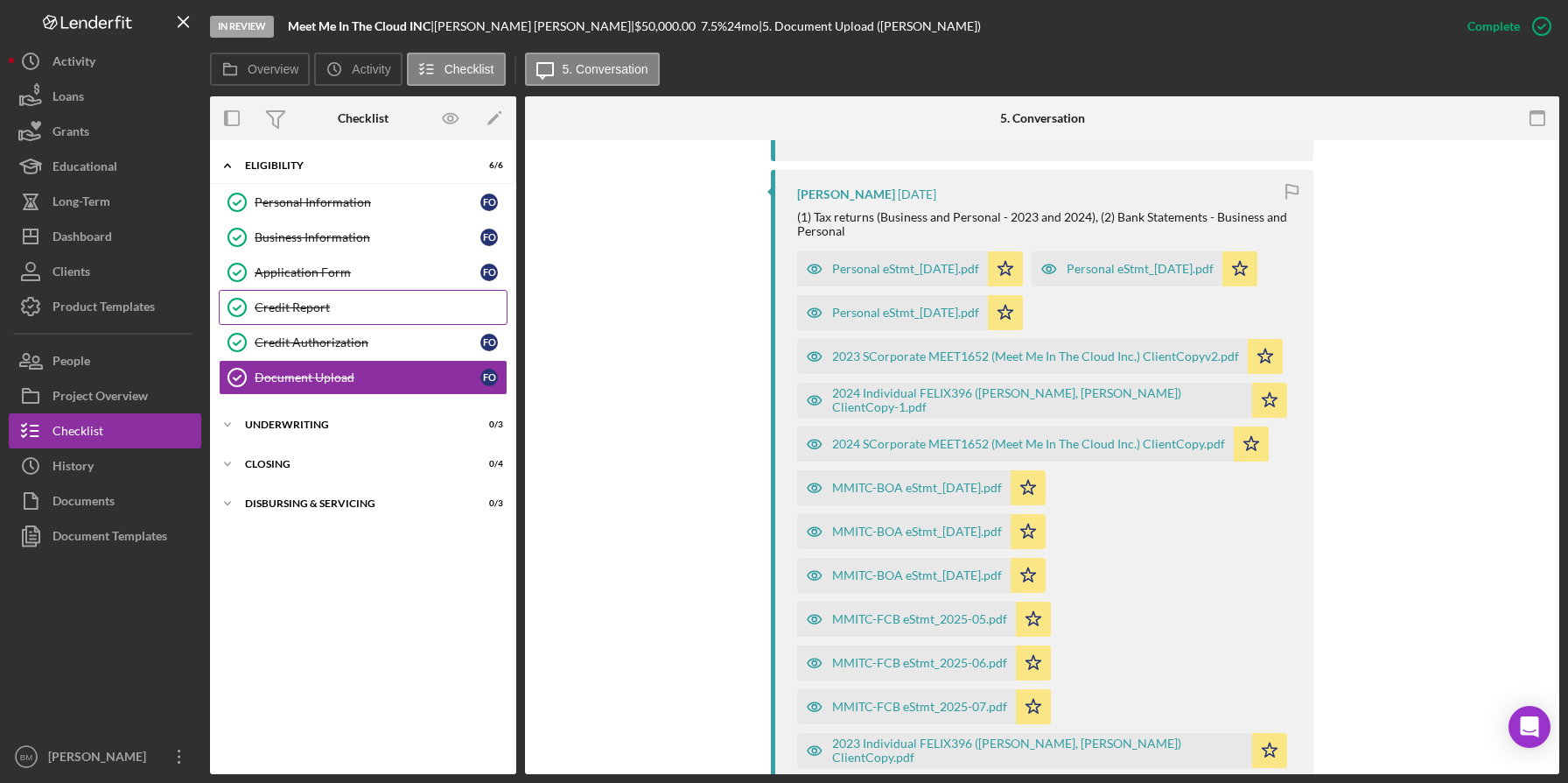
click at [305, 301] on div "Credit Report" at bounding box center [381, 307] width 252 height 14
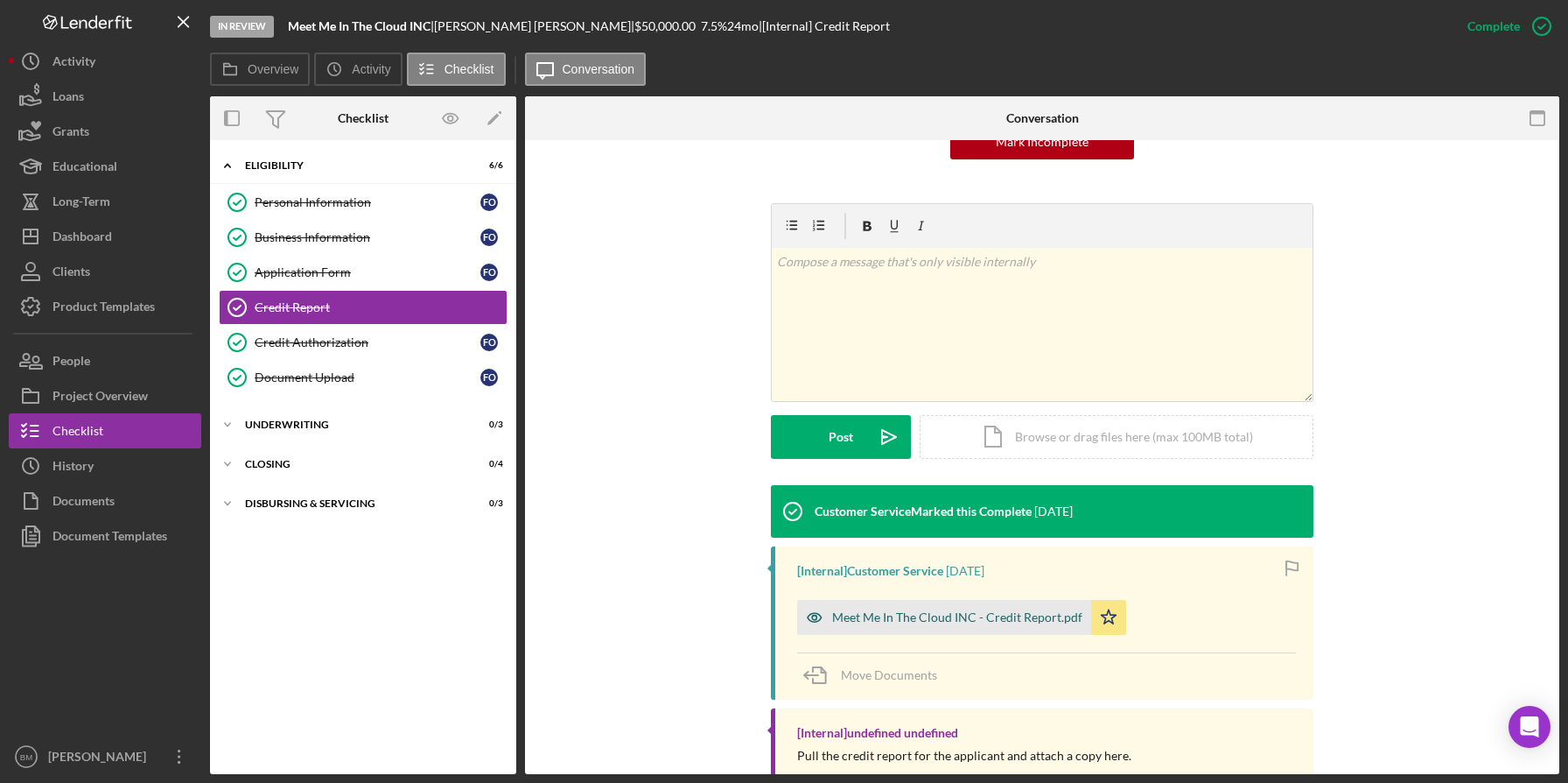
click at [933, 616] on div "Meet Me In The Cloud INC - Credit Report.pdf" at bounding box center [957, 617] width 251 height 14
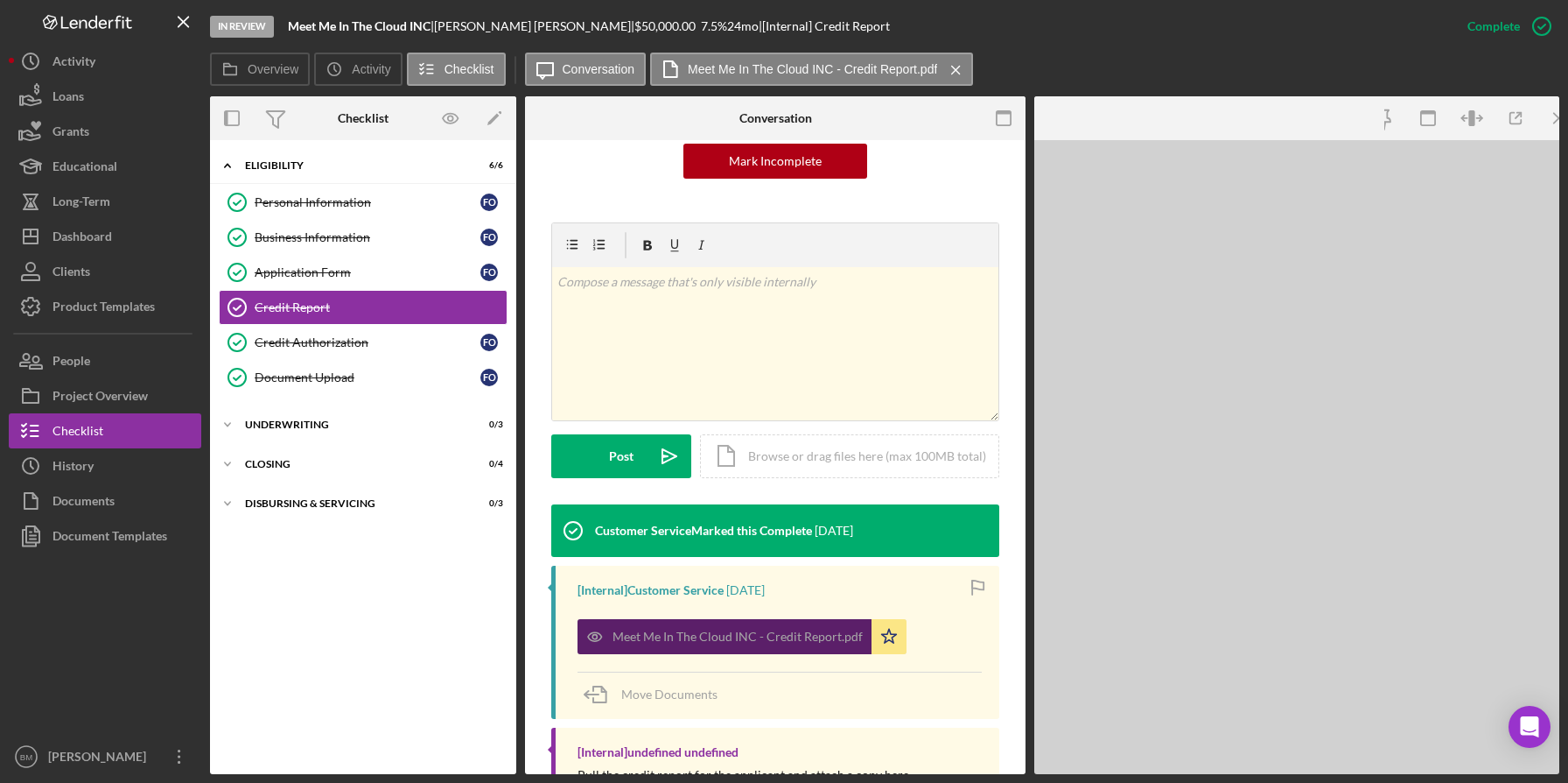
scroll to position [224, 0]
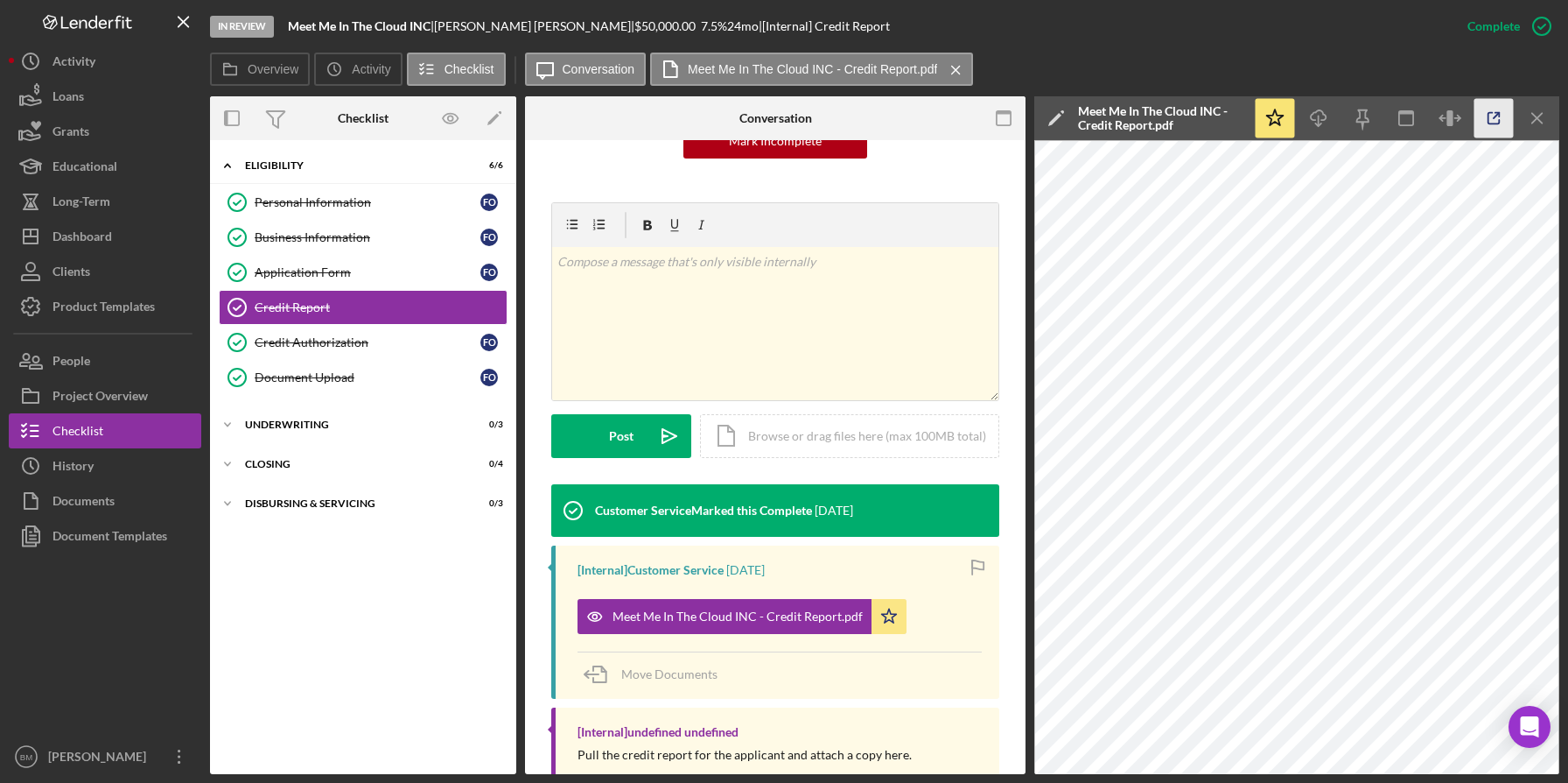
click at [1481, 113] on icon "button" at bounding box center [1494, 119] width 39 height 39
click at [1533, 120] on icon "Icon/Menu Close" at bounding box center [1538, 119] width 39 height 39
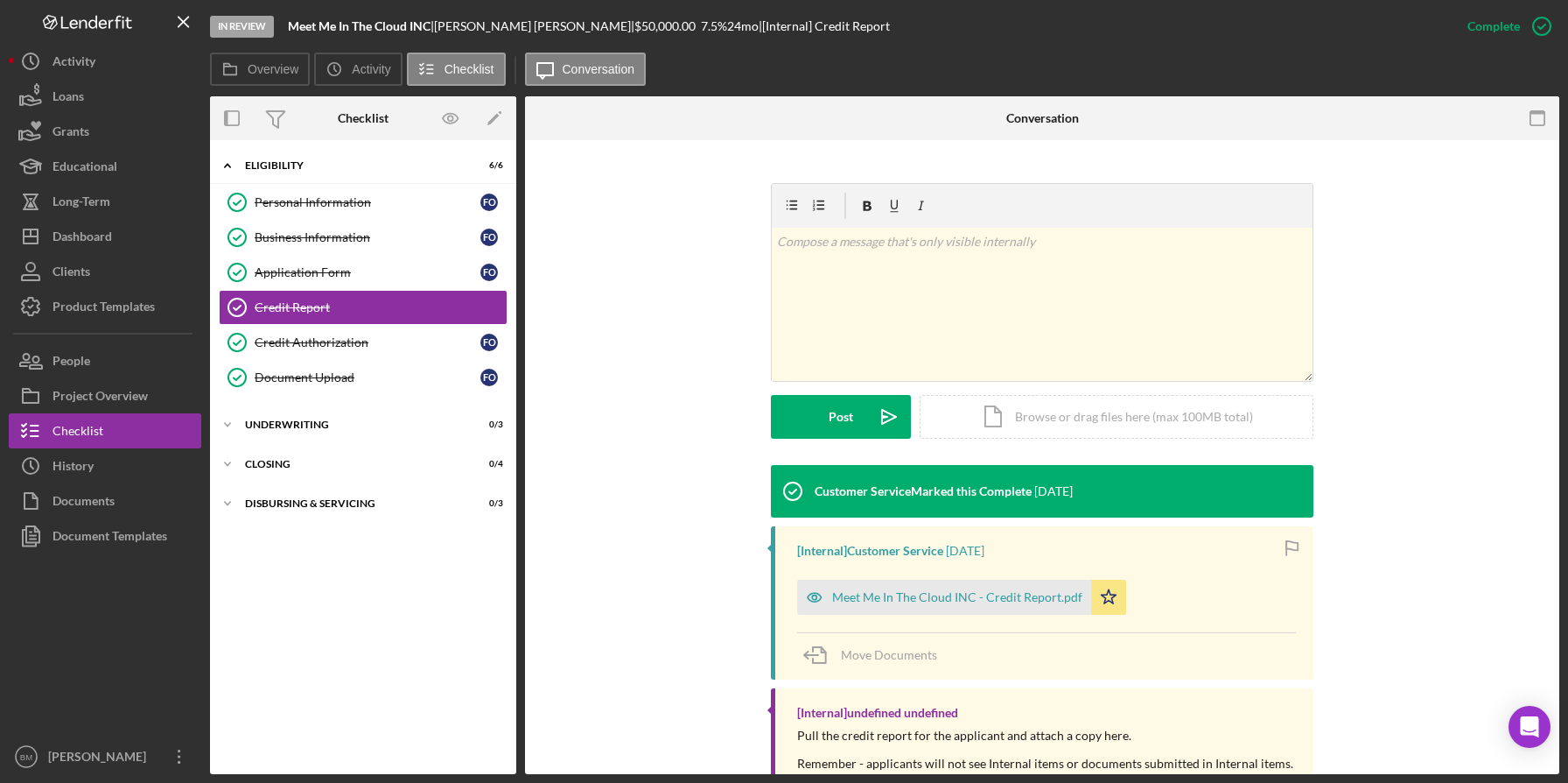
scroll to position [204, 0]
